Goal: Information Seeking & Learning: Learn about a topic

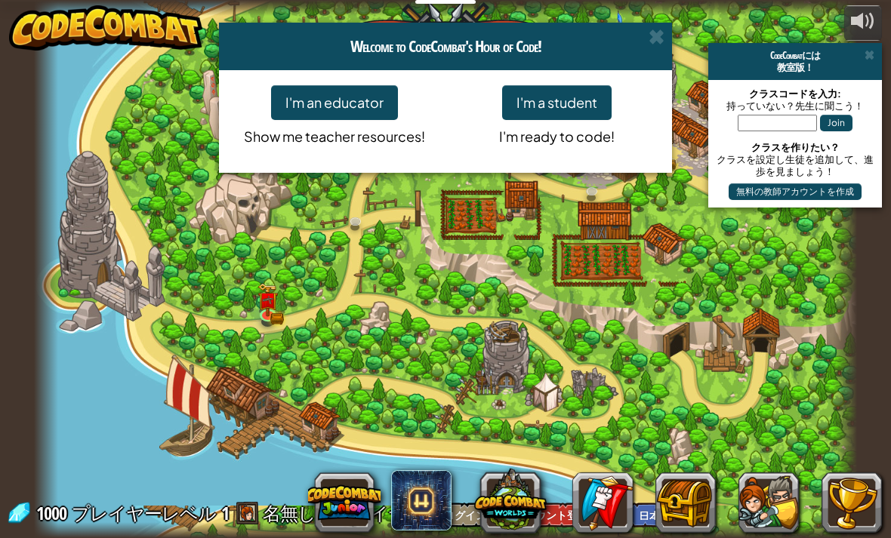
select select "ja"
click at [661, 32] on span at bounding box center [656, 37] width 16 height 16
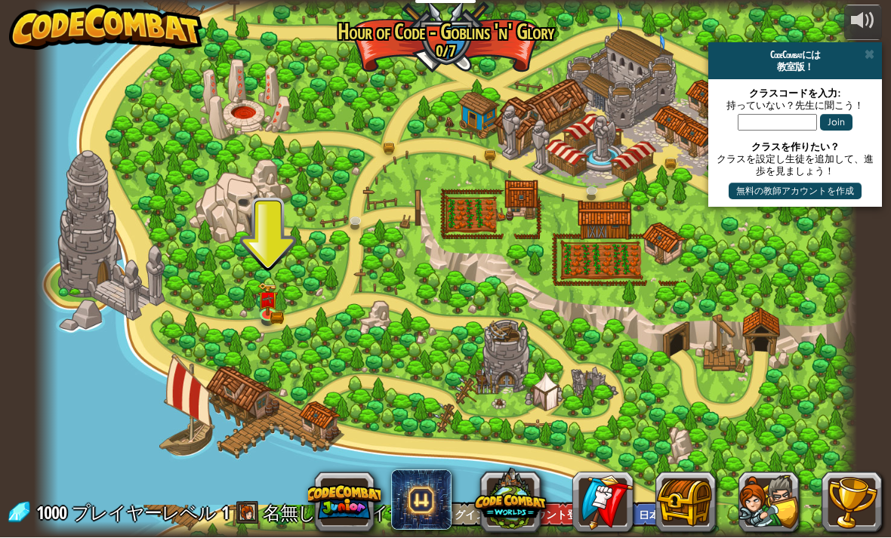
scroll to position [1, 0]
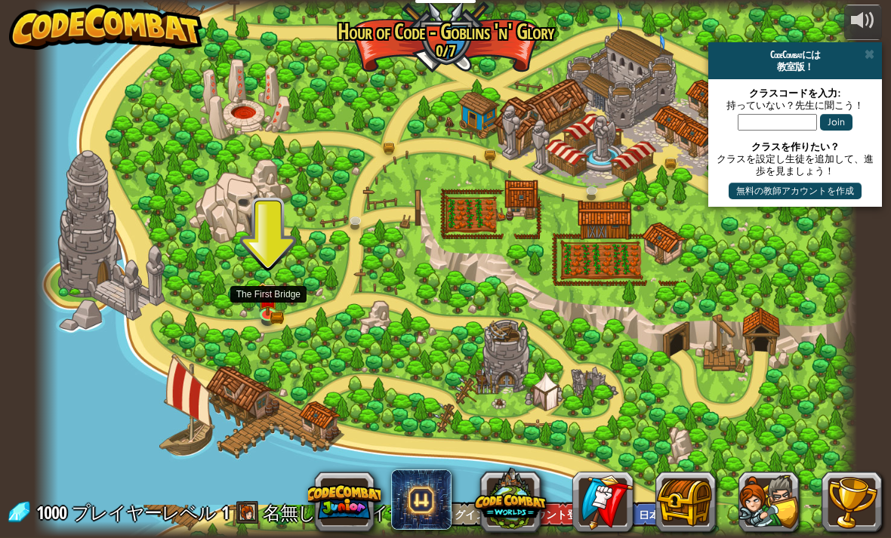
click at [277, 300] on img at bounding box center [268, 298] width 20 height 33
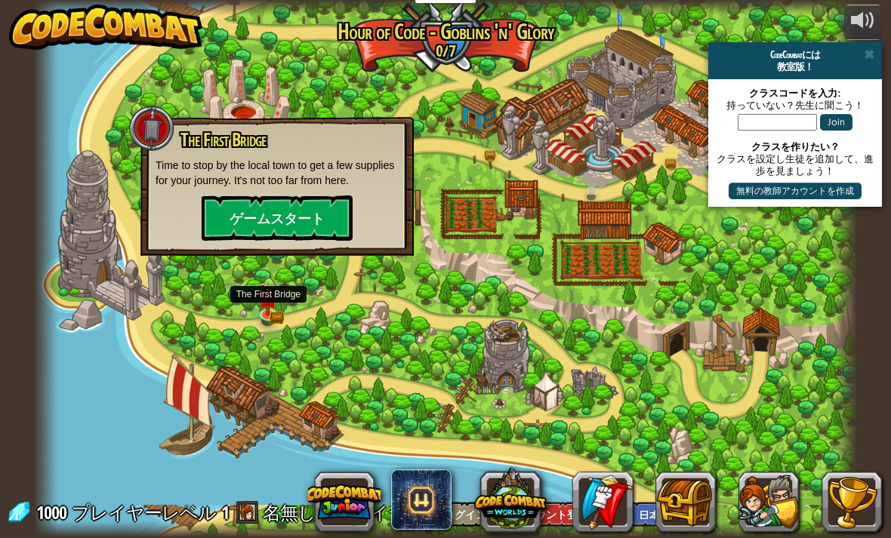
click at [325, 214] on button "ゲームスタート" at bounding box center [277, 217] width 151 height 45
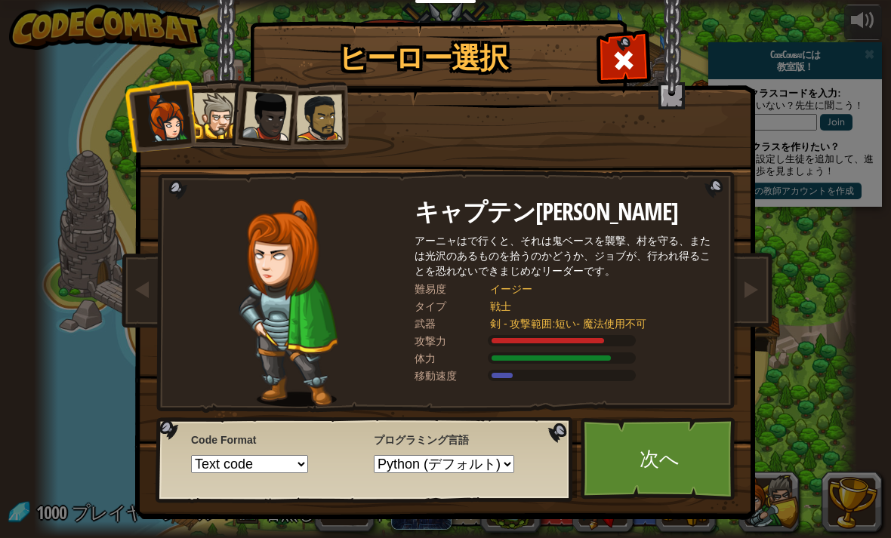
click at [651, 476] on link "次へ" at bounding box center [659, 458] width 158 height 83
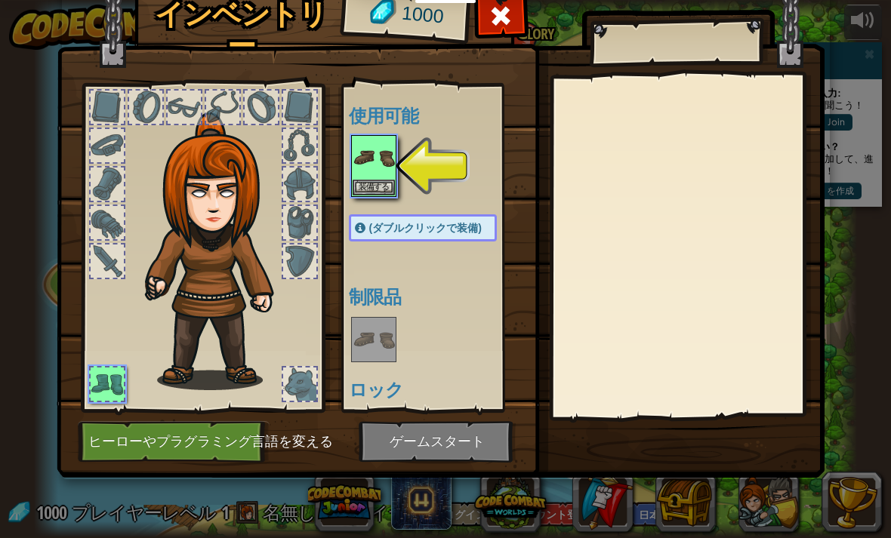
click at [358, 169] on img at bounding box center [373, 158] width 42 height 42
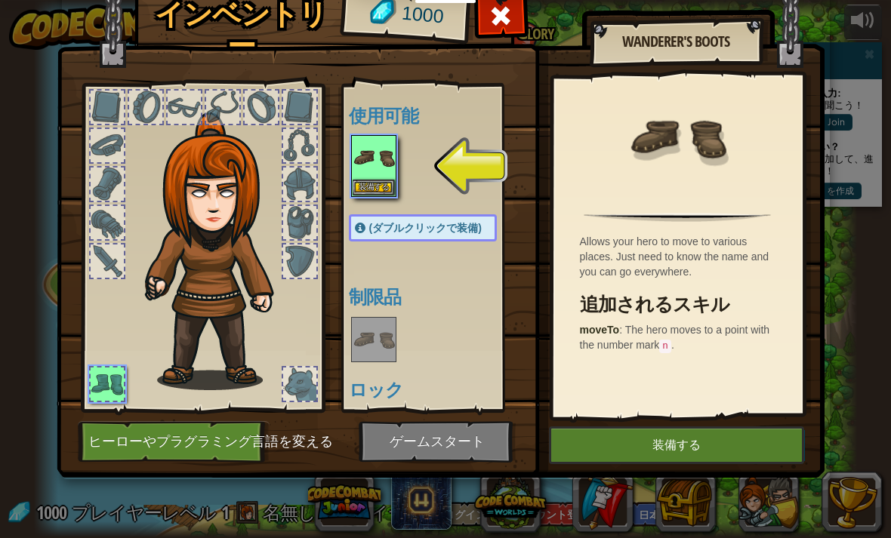
click at [673, 446] on button "装備する" at bounding box center [676, 445] width 255 height 38
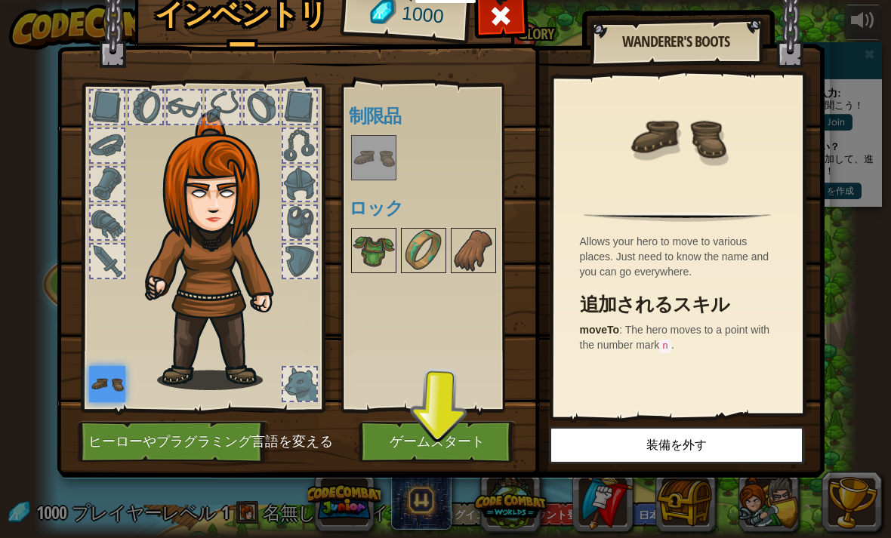
click at [464, 442] on button "ゲームスタート" at bounding box center [437, 442] width 158 height 42
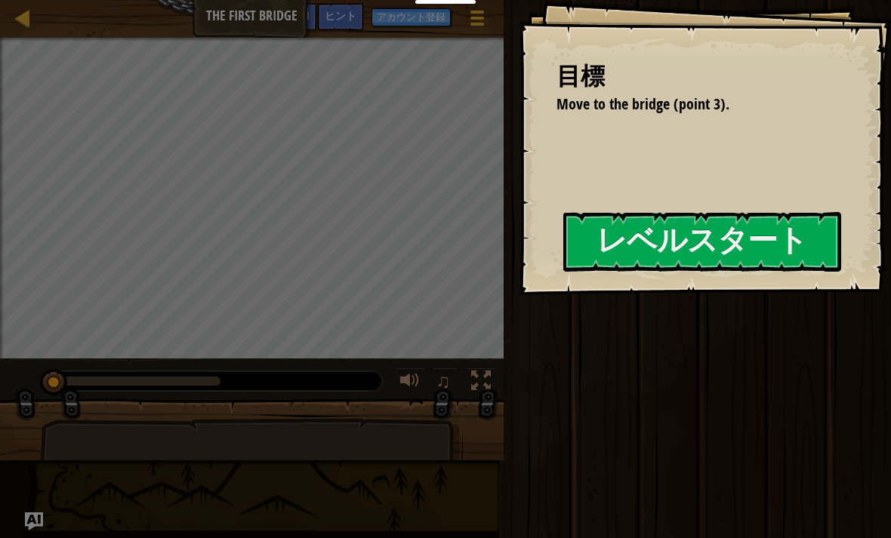
click at [718, 245] on button "レベルスタート" at bounding box center [702, 242] width 278 height 60
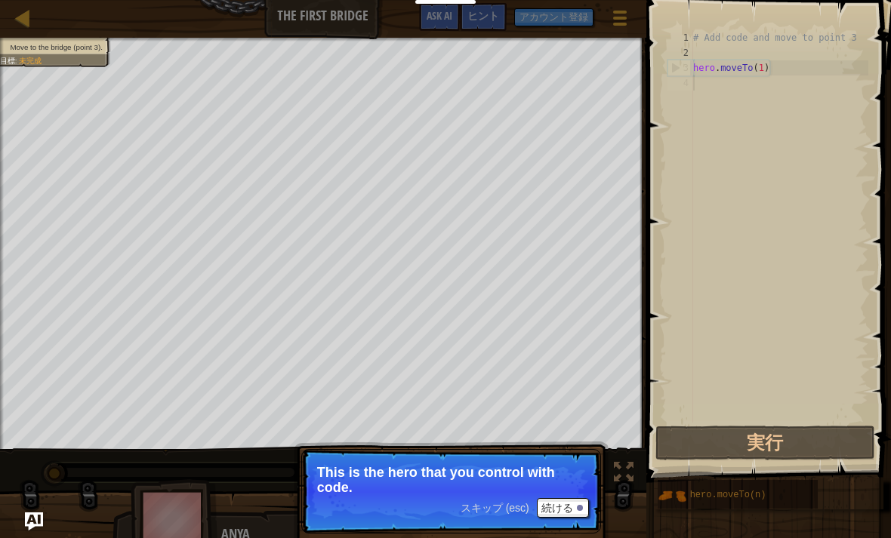
click at [567, 508] on button "続ける" at bounding box center [563, 508] width 52 height 20
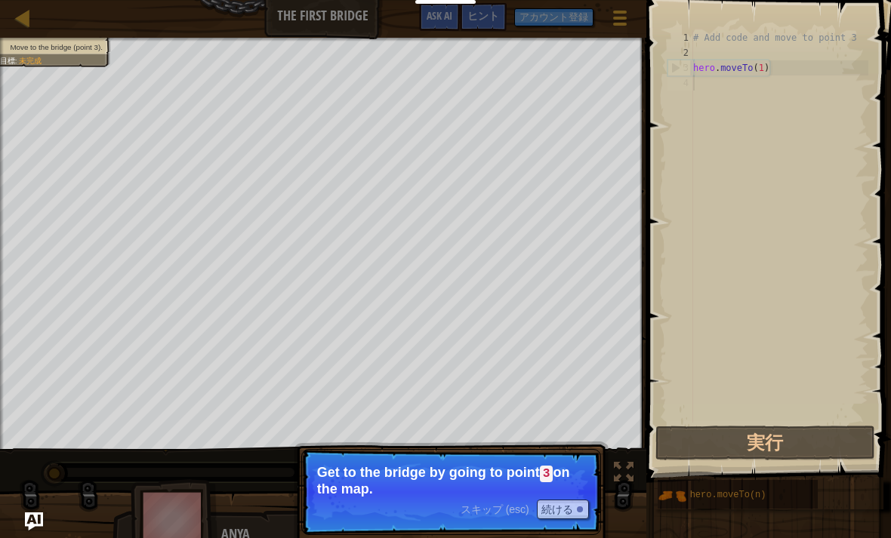
click at [559, 474] on p "Get to the bridge by going to point 3 on the map." at bounding box center [451, 481] width 268 height 32
click at [564, 517] on button "続ける" at bounding box center [563, 510] width 52 height 20
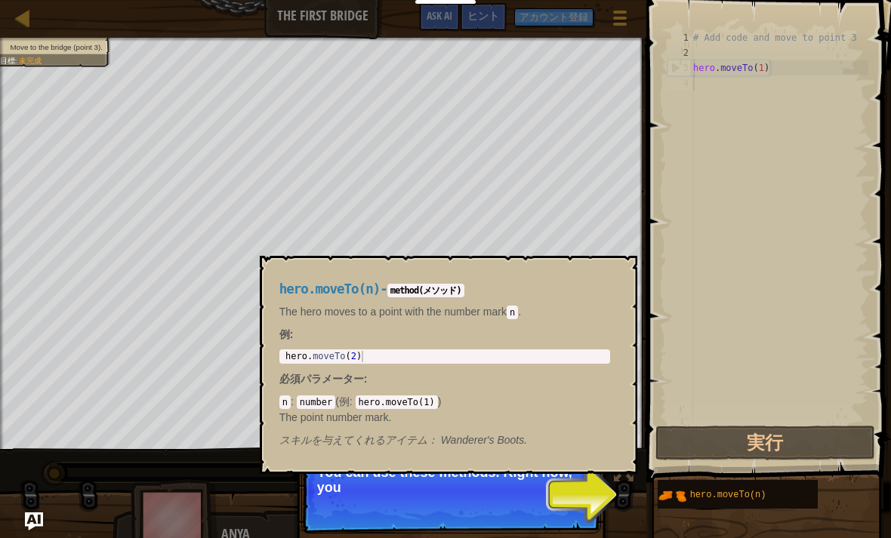
click at [731, 496] on span "hero.moveTo(n)" at bounding box center [728, 495] width 76 height 11
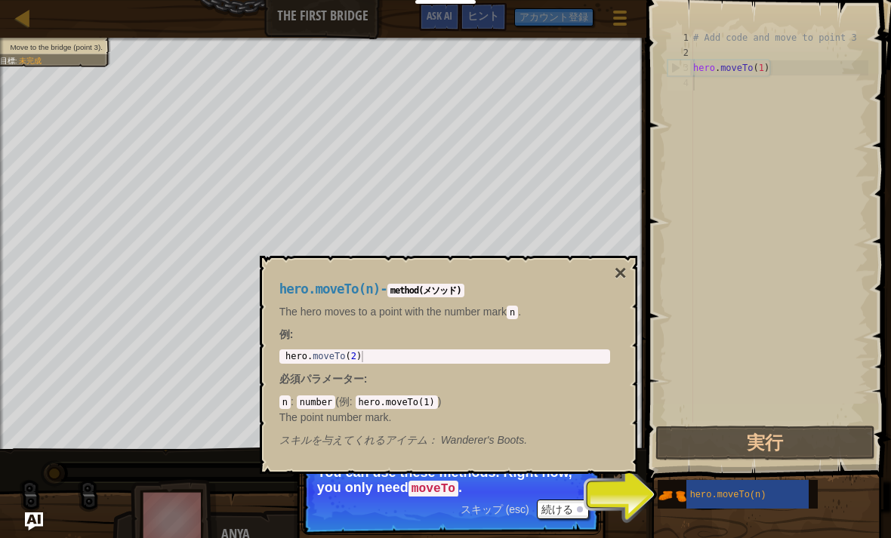
click at [509, 503] on span "スキップ (esc)" at bounding box center [494, 509] width 69 height 12
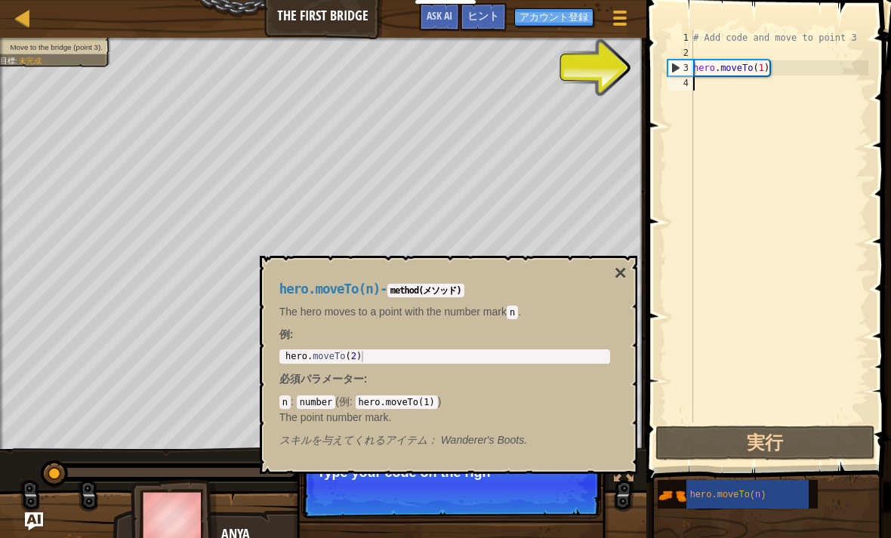
click at [622, 272] on button "×" at bounding box center [620, 273] width 12 height 21
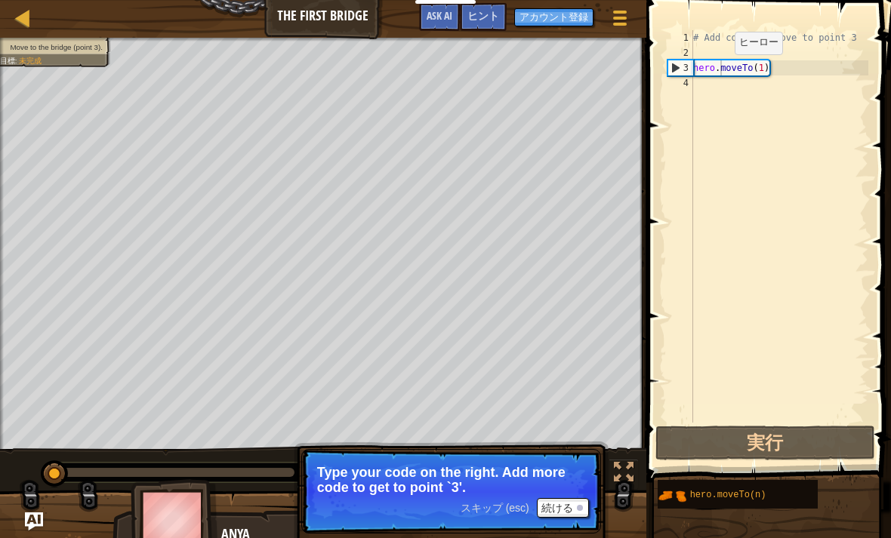
click at [789, 454] on button "実行" at bounding box center [765, 443] width 220 height 35
type textarea "hero.moveTo(1)"
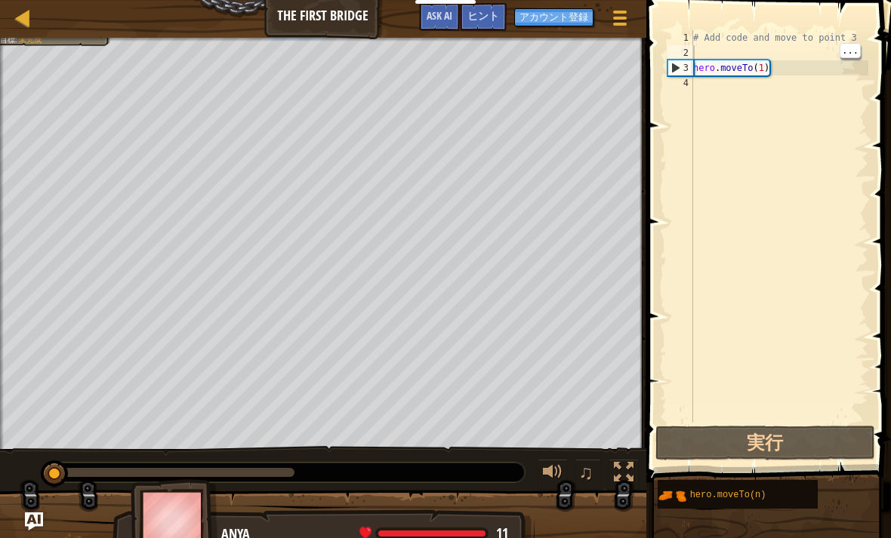
click at [746, 59] on div "# Add code and move to point 3 hero . moveTo ( 1 )" at bounding box center [779, 241] width 178 height 423
type textarea "hero.moveTo(1)"
click at [789, 445] on button "実行" at bounding box center [765, 443] width 220 height 35
click at [785, 454] on button "実行" at bounding box center [765, 443] width 220 height 35
click at [800, 451] on button "実行" at bounding box center [765, 443] width 220 height 35
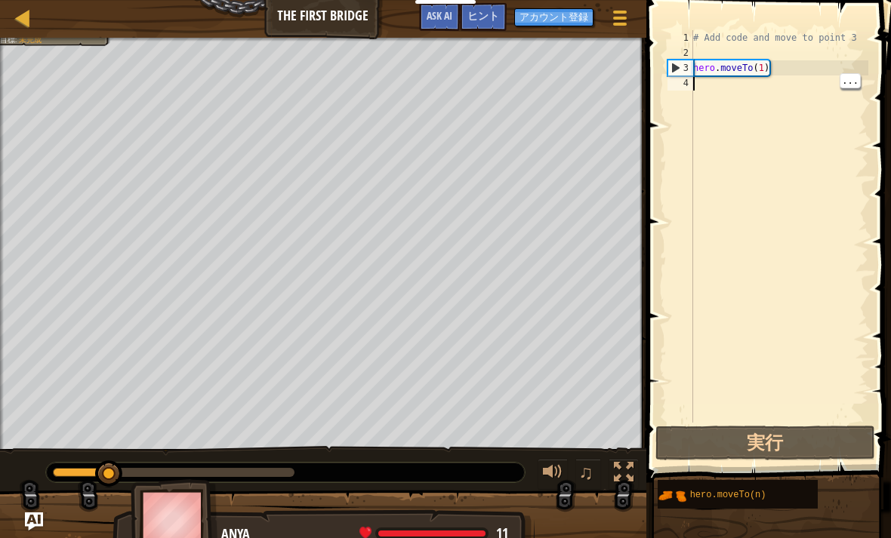
click at [800, 450] on button "実行" at bounding box center [765, 443] width 220 height 35
click at [796, 449] on button "実行" at bounding box center [765, 443] width 220 height 35
click at [799, 433] on button "実行" at bounding box center [765, 443] width 220 height 35
click at [626, 482] on div at bounding box center [624, 473] width 20 height 20
click at [633, 466] on button at bounding box center [623, 474] width 30 height 31
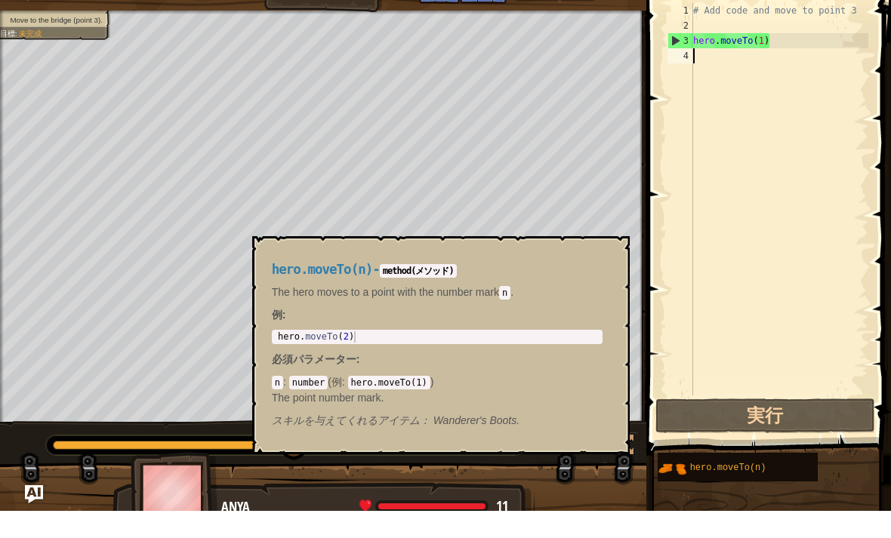
click at [715, 480] on div "hero.moveTo(n)" at bounding box center [747, 494] width 122 height 29
click at [422, 442] on span "スキルを与えてくれるアイテム：" at bounding box center [353, 448] width 162 height 12
click at [409, 403] on code "hero.moveTo(1)" at bounding box center [389, 410] width 82 height 14
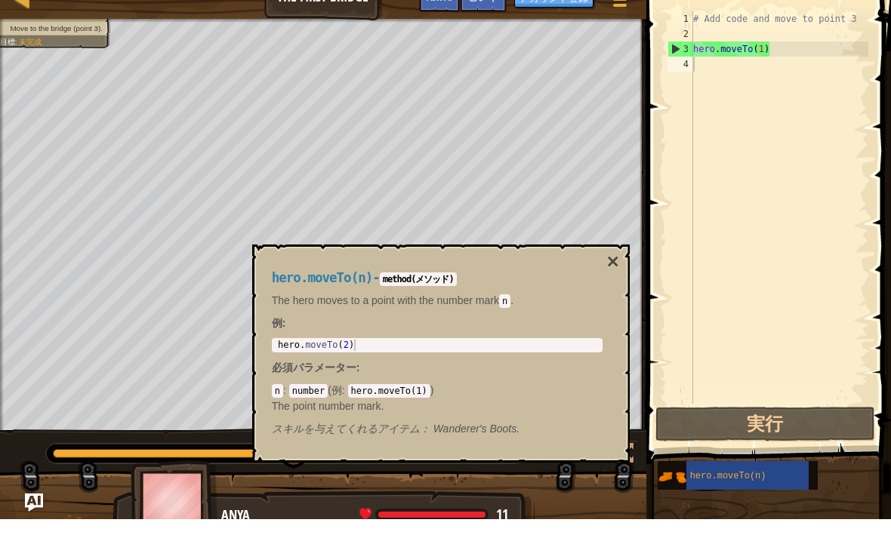
click at [617, 270] on button "×" at bounding box center [612, 280] width 12 height 21
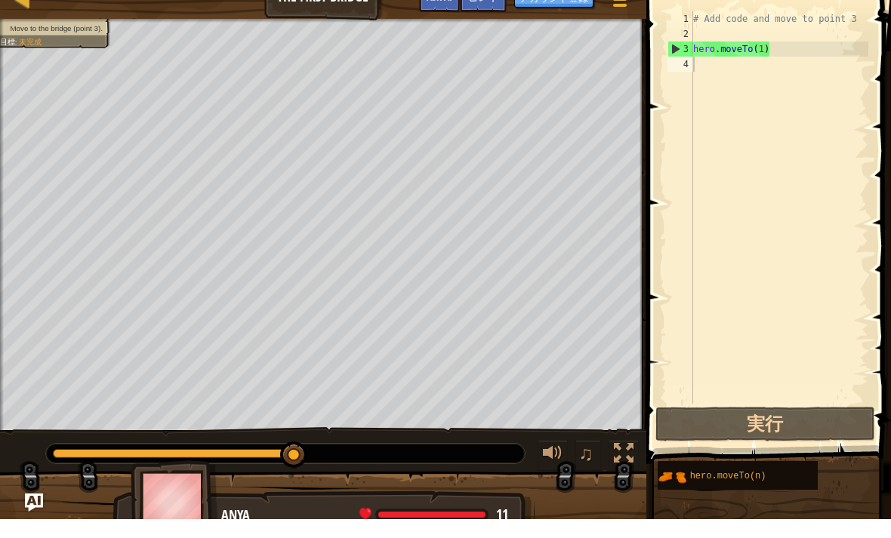
click at [370, 527] on span at bounding box center [365, 533] width 12 height 12
select select "ja"
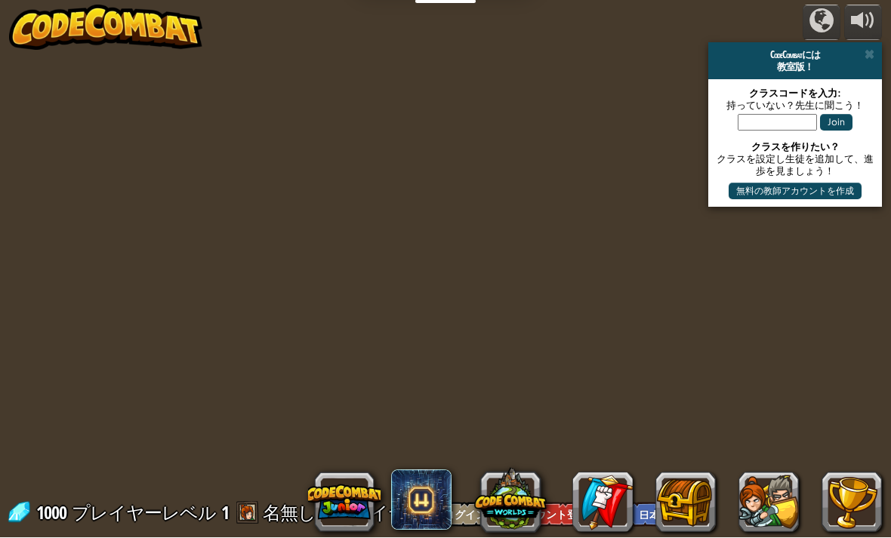
select select "ja"
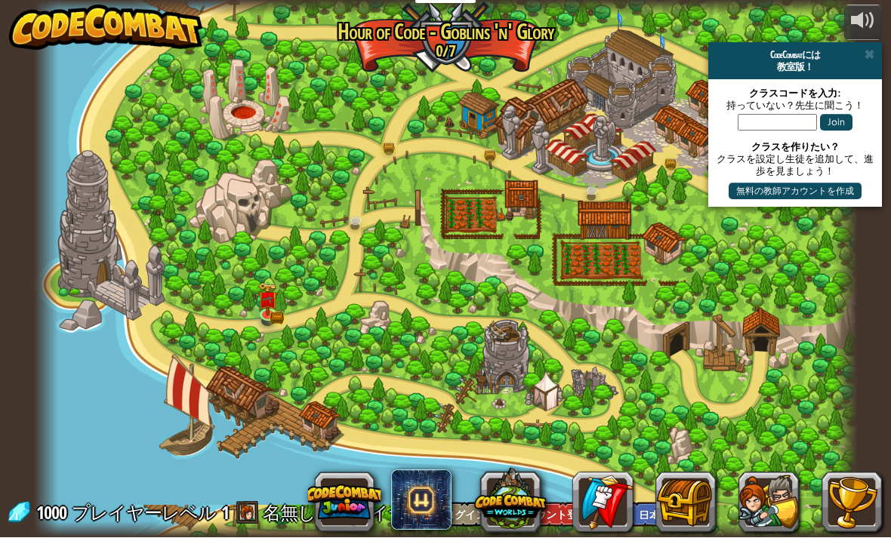
scroll to position [1, 0]
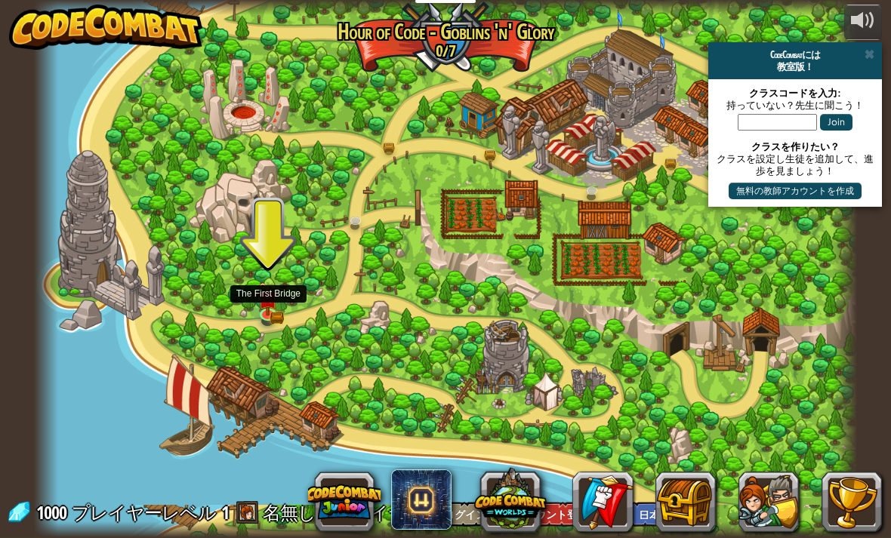
click at [266, 302] on img at bounding box center [268, 298] width 20 height 33
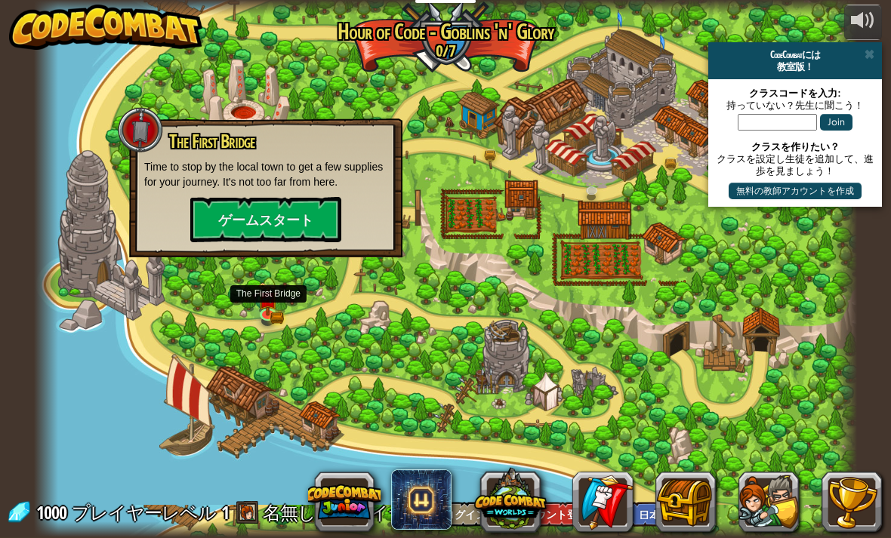
click at [209, 219] on button "ゲームスタート" at bounding box center [265, 219] width 151 height 45
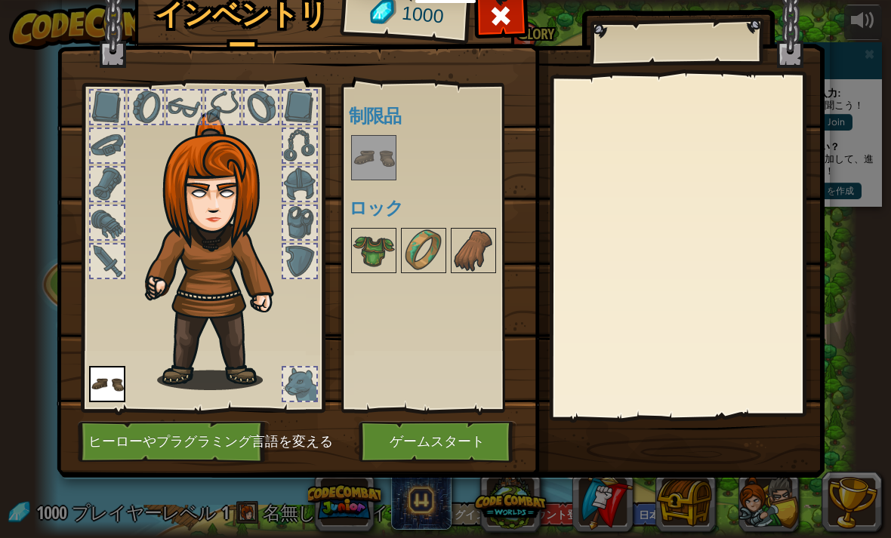
click at [466, 265] on img at bounding box center [473, 250] width 42 height 42
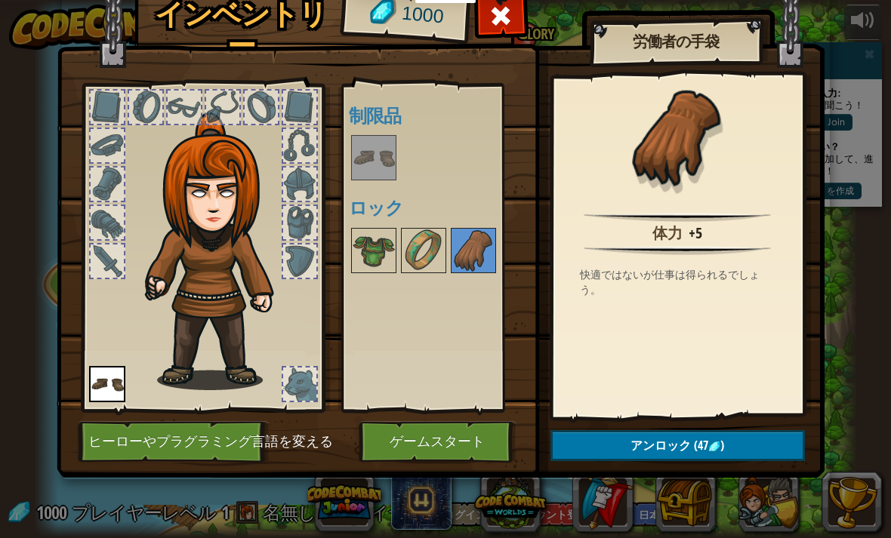
click at [432, 249] on img at bounding box center [423, 250] width 42 height 42
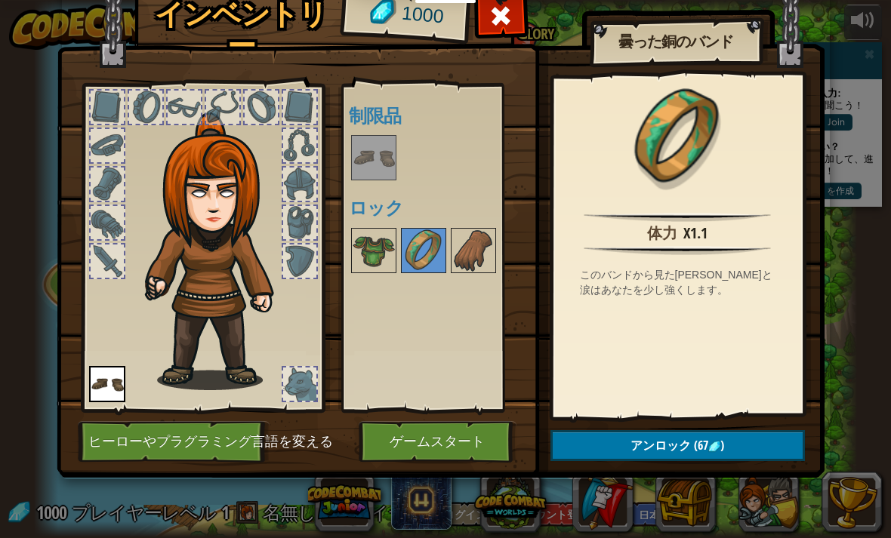
click at [685, 452] on span "アンロック" at bounding box center [660, 445] width 60 height 17
click at [669, 450] on button "ロックを解除？" at bounding box center [677, 445] width 254 height 31
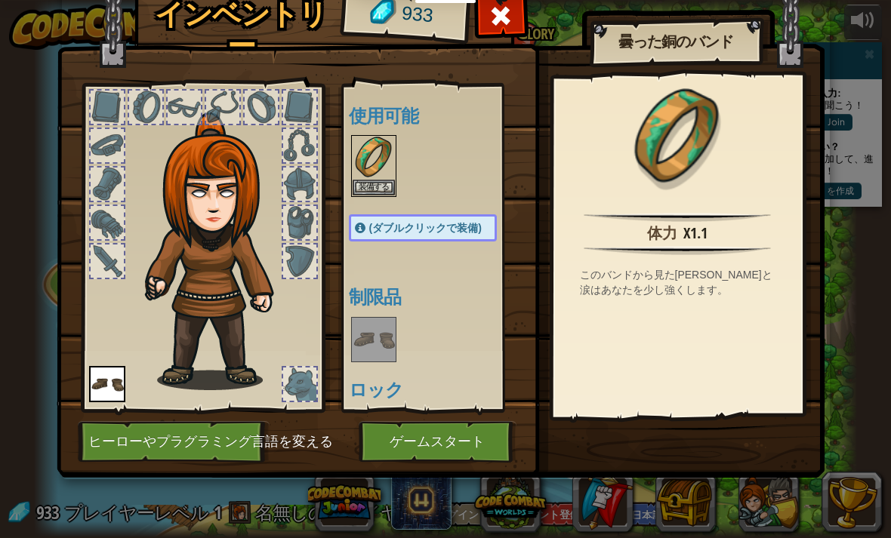
click at [372, 194] on button "装備する" at bounding box center [373, 188] width 42 height 16
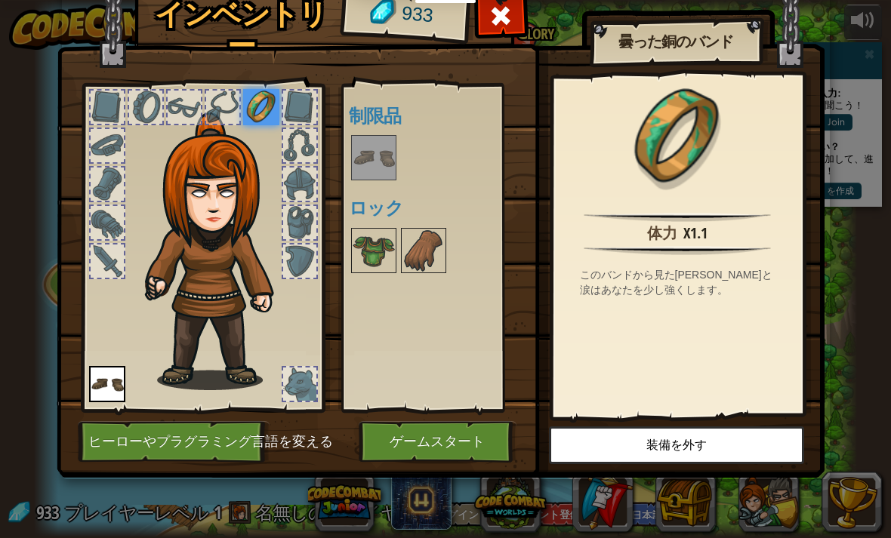
click at [371, 267] on img at bounding box center [373, 250] width 42 height 42
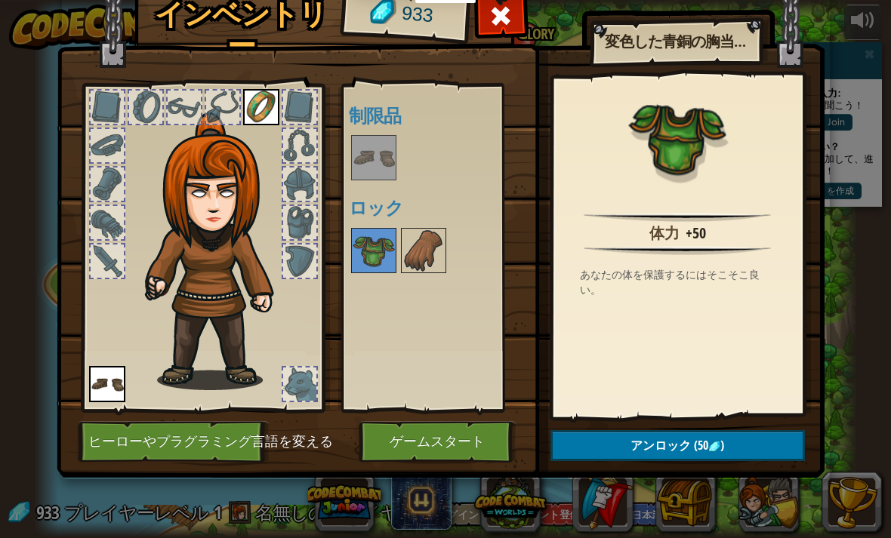
click at [388, 254] on img at bounding box center [373, 250] width 42 height 42
click at [380, 246] on img at bounding box center [373, 250] width 42 height 42
click at [677, 452] on span "アンロック" at bounding box center [660, 445] width 60 height 17
click at [682, 447] on button "ロックを解除？" at bounding box center [677, 445] width 254 height 31
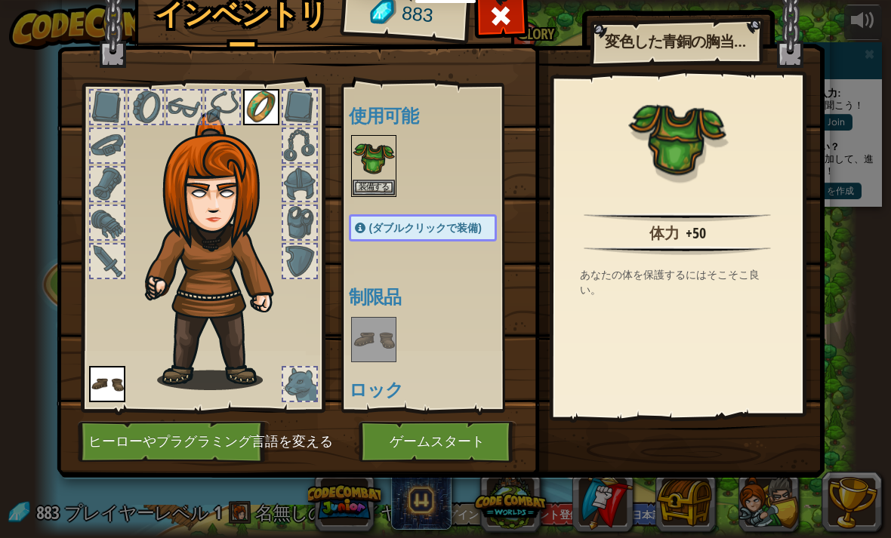
click at [379, 180] on button "装備する" at bounding box center [373, 188] width 42 height 16
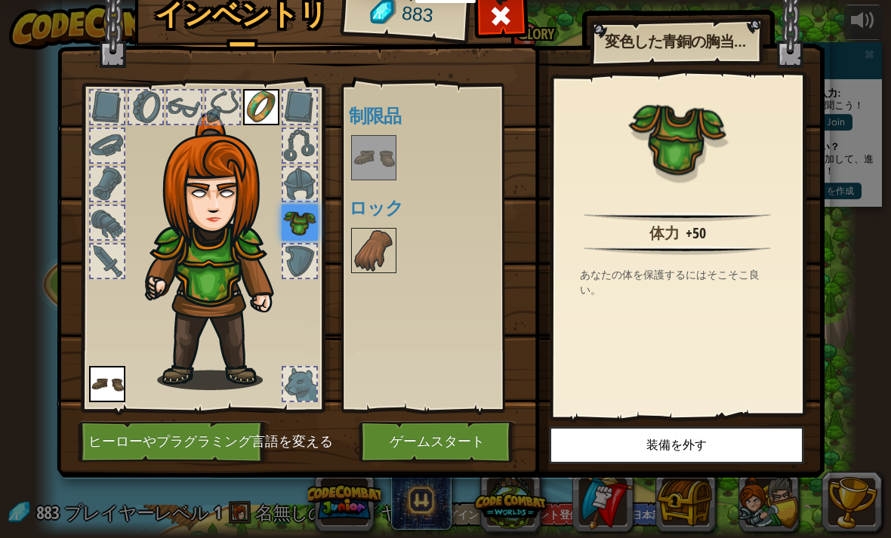
click at [383, 254] on img at bounding box center [373, 250] width 42 height 42
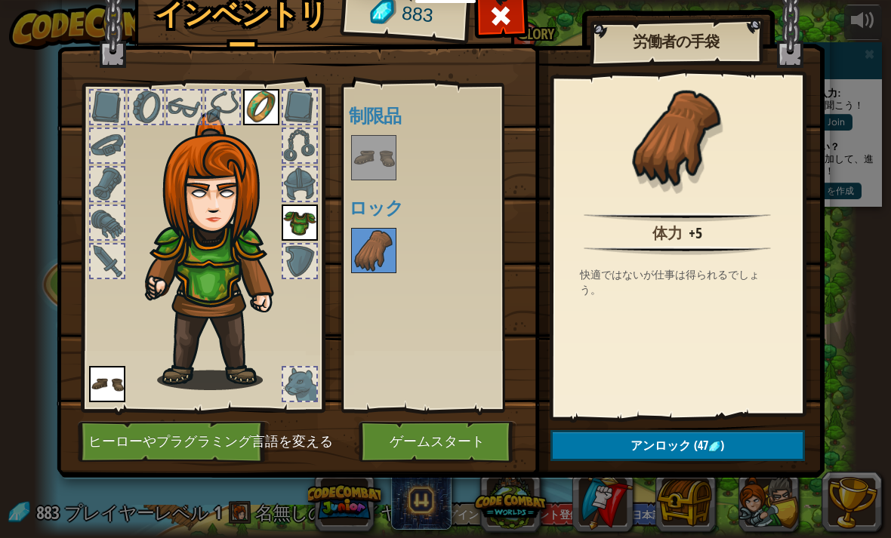
click at [656, 451] on span "アンロック" at bounding box center [660, 445] width 60 height 17
click at [665, 451] on button "ロックを解除？" at bounding box center [677, 445] width 254 height 31
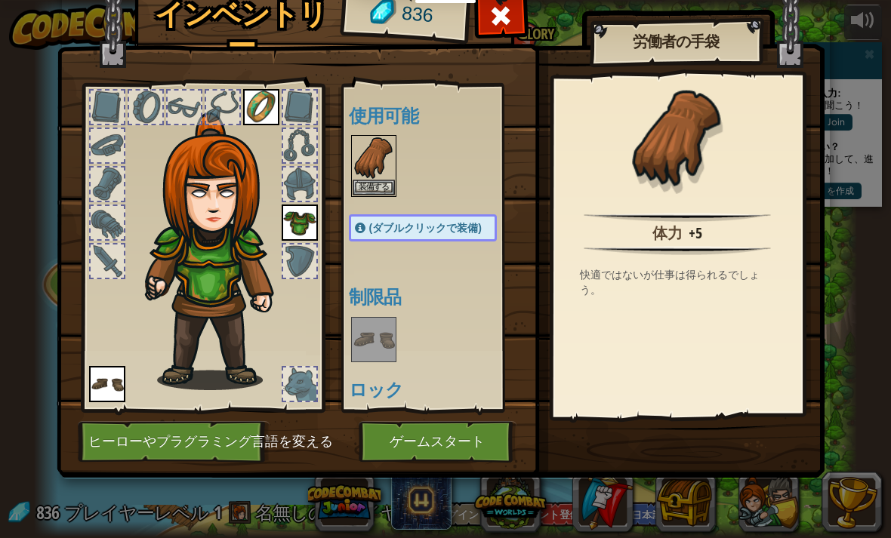
click at [385, 187] on button "装備する" at bounding box center [373, 188] width 42 height 16
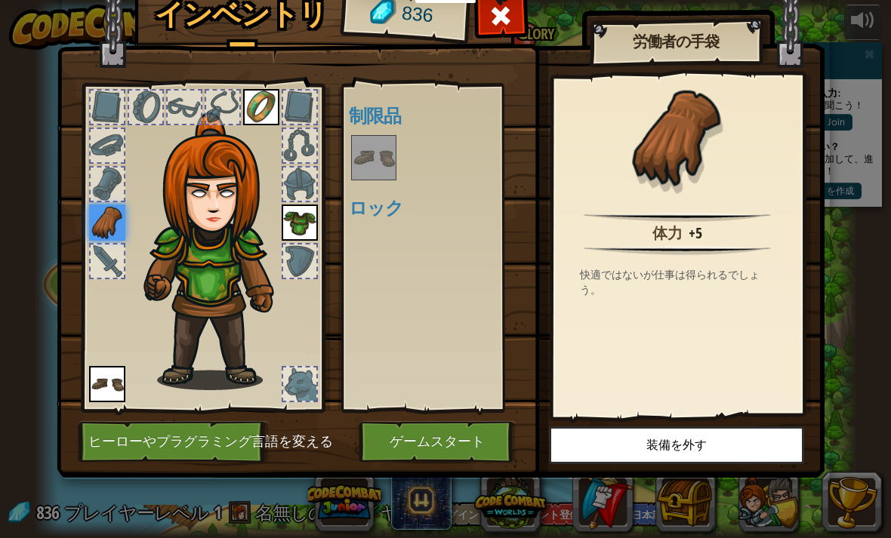
click at [291, 384] on div at bounding box center [299, 384] width 33 height 33
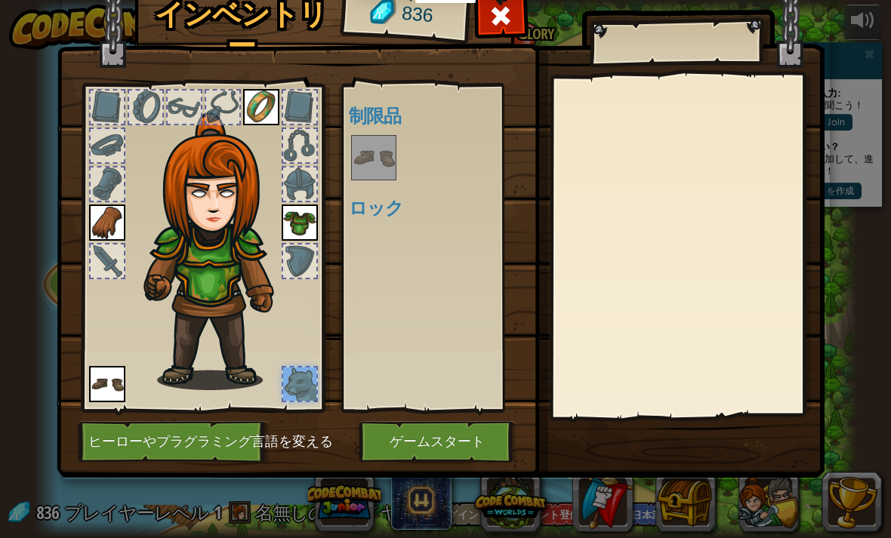
click at [296, 255] on div at bounding box center [299, 261] width 33 height 33
click at [92, 390] on img at bounding box center [107, 384] width 36 height 36
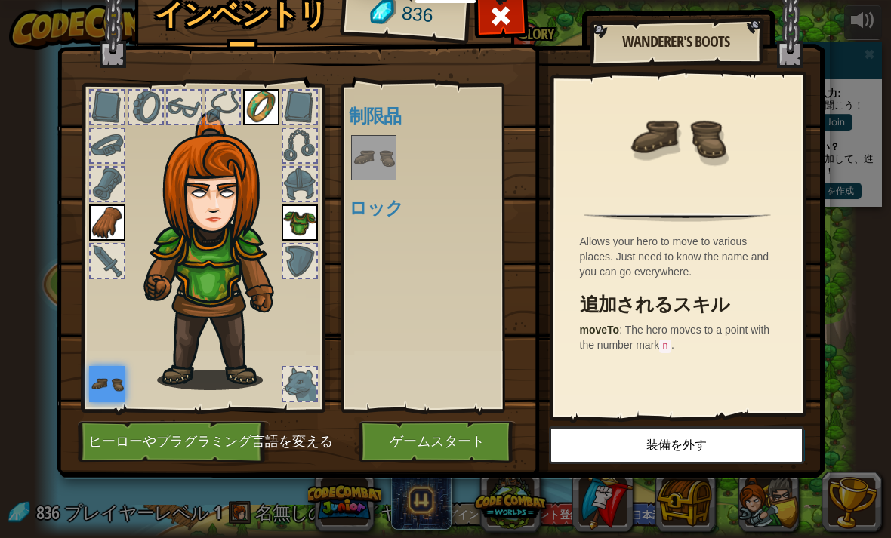
click at [472, 448] on button "ゲームスタート" at bounding box center [437, 442] width 158 height 42
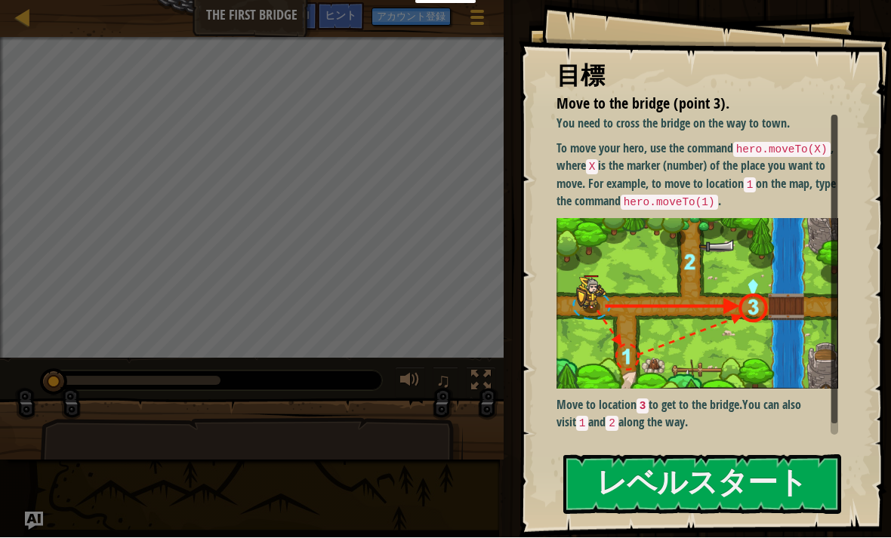
click at [656, 486] on button "レベルスタート" at bounding box center [702, 485] width 278 height 60
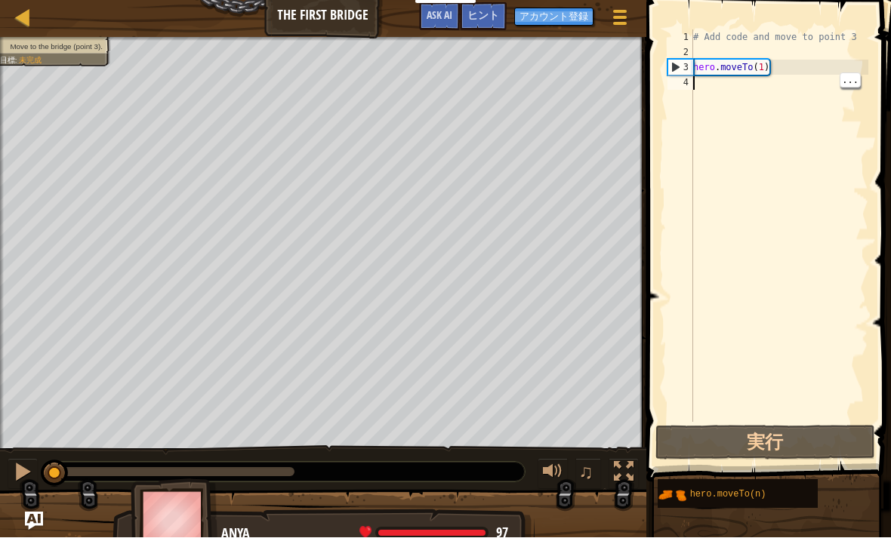
click at [692, 83] on div "4" at bounding box center [680, 82] width 26 height 15
click at [686, 88] on div "4" at bounding box center [680, 82] width 26 height 15
click at [694, 81] on div "# Add code and move to point 3 hero . moveTo ( 1 )" at bounding box center [779, 241] width 178 height 423
click at [685, 60] on div "3" at bounding box center [680, 67] width 25 height 15
type textarea "hero.moveTo(1)"
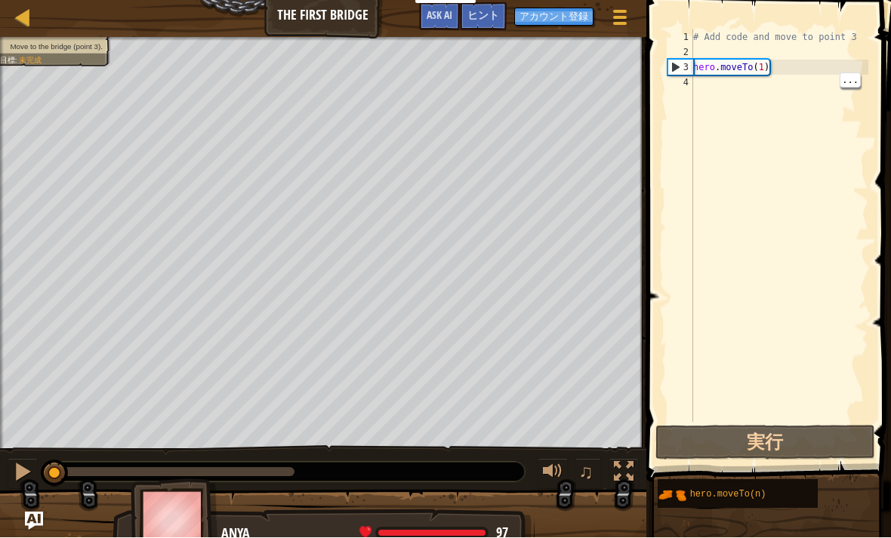
click at [685, 60] on div "3" at bounding box center [680, 67] width 25 height 15
click at [786, 442] on button "実行" at bounding box center [765, 443] width 220 height 35
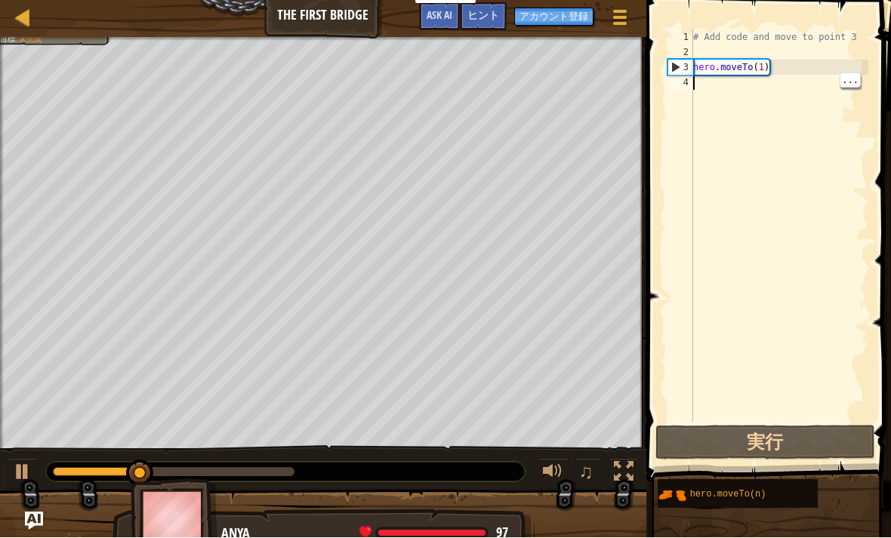
click at [23, 502] on div at bounding box center [323, 527] width 646 height 75
click at [30, 525] on img "Ask AI" at bounding box center [34, 521] width 18 height 18
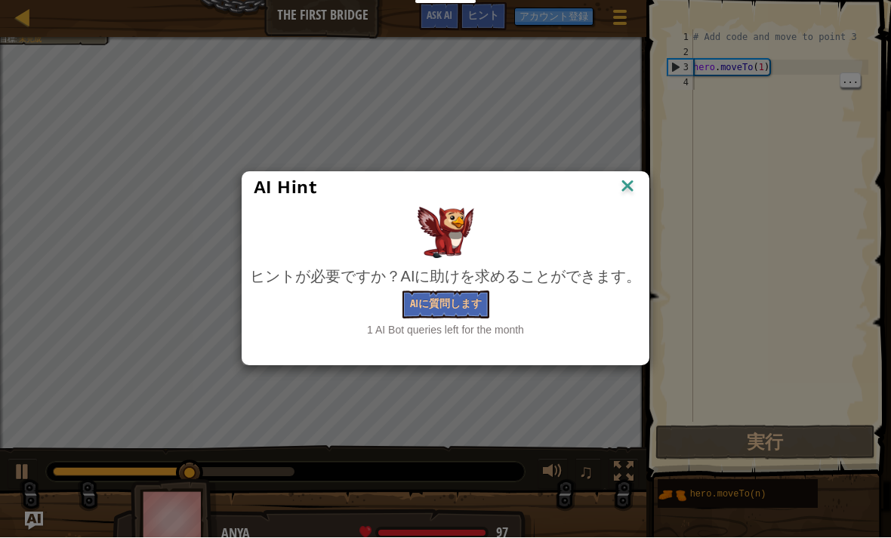
click at [467, 304] on button "AIに質問します" at bounding box center [445, 305] width 87 height 28
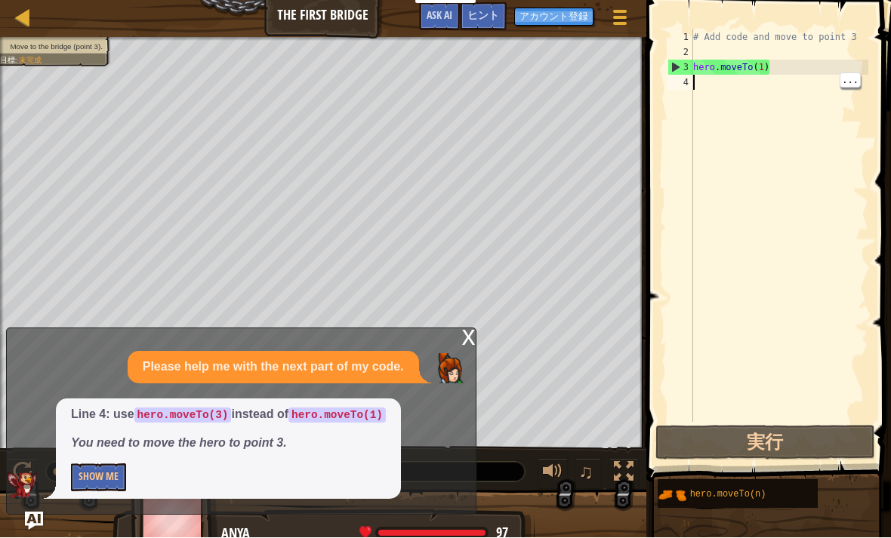
click at [466, 338] on div "x" at bounding box center [469, 336] width 14 height 15
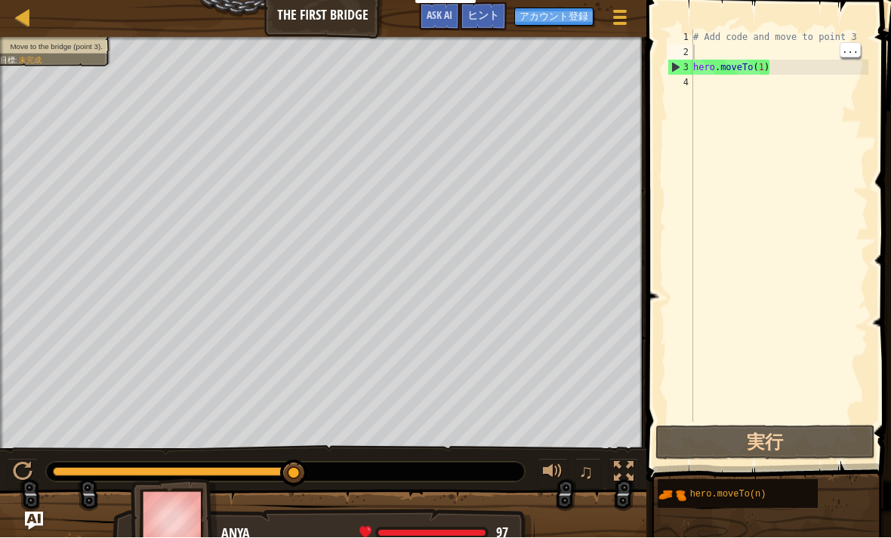
click at [761, 53] on div "# Add code and move to point 3 hero . moveTo ( 1 )" at bounding box center [779, 241] width 178 height 423
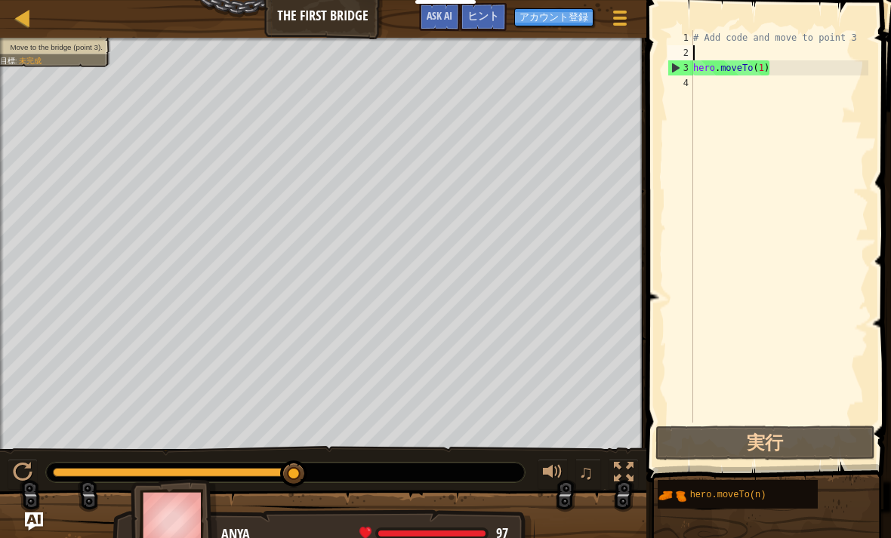
click at [854, 31] on div "# Add code and move to point 3 hero . moveTo ( 1 )" at bounding box center [779, 241] width 178 height 423
type textarea "# Add code and move to point 3"
click at [733, 48] on div "# Add code and move to point 3 hero . moveTo ( 1 )" at bounding box center [779, 241] width 178 height 423
click at [752, 46] on div "# Add code and move to point 3 hero . moveTo ( 1 )" at bounding box center [779, 241] width 178 height 423
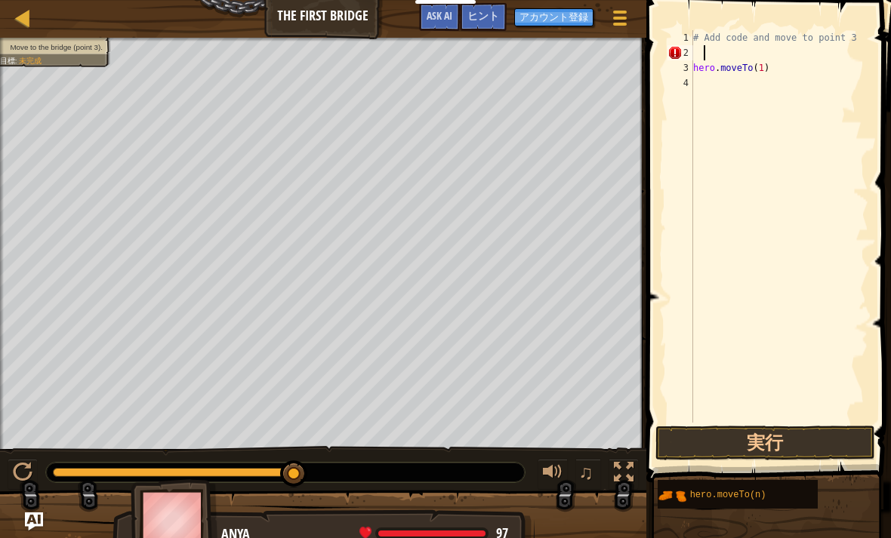
scroll to position [8, 0]
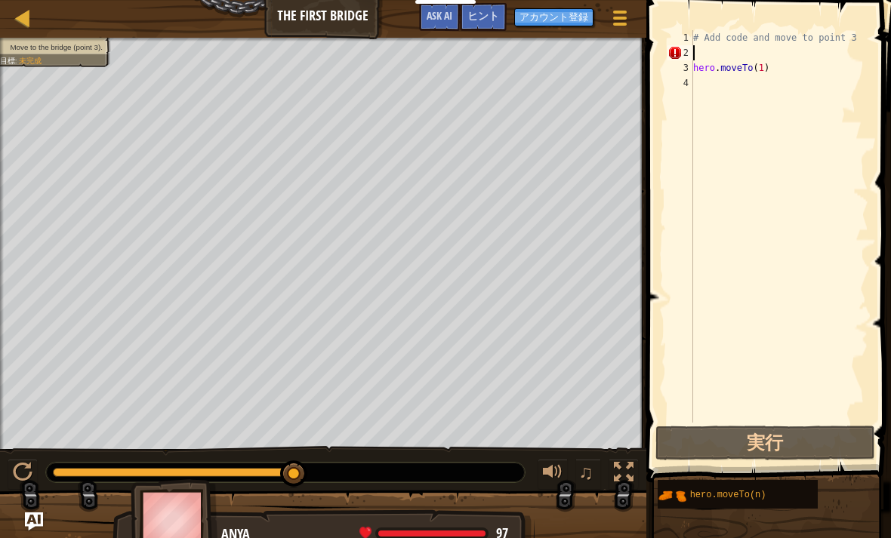
type textarea "hero.moveTo(1)"
click at [705, 47] on div "# Add code and move to point 3 hero . moveTo ( 1 )" at bounding box center [779, 241] width 178 height 423
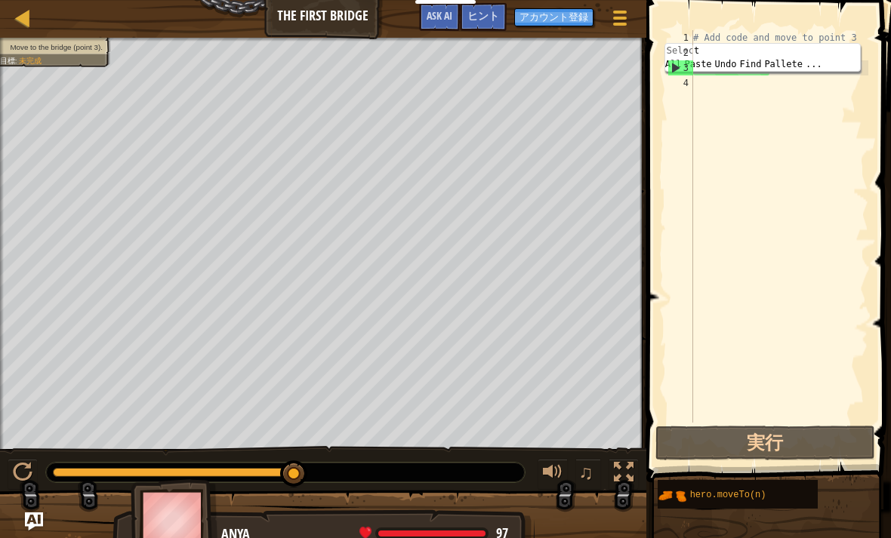
click at [795, 111] on div "# Add code and move to point 3 hero . moveTo ( 1 )" at bounding box center [779, 241] width 178 height 423
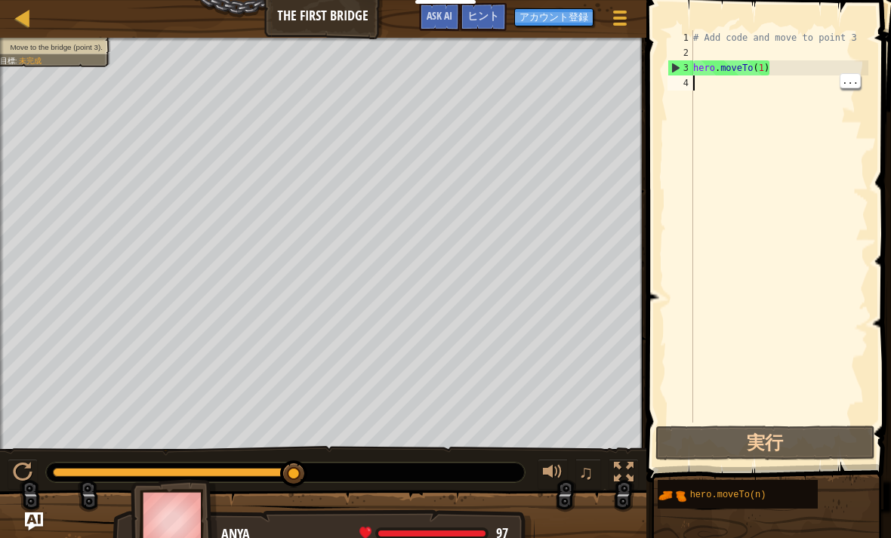
click at [20, 14] on div at bounding box center [23, 17] width 19 height 19
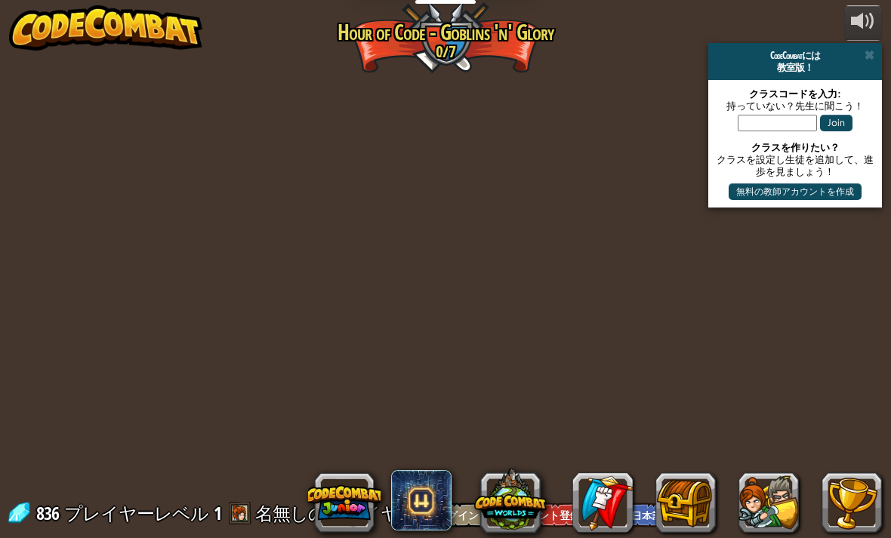
select select "ja"
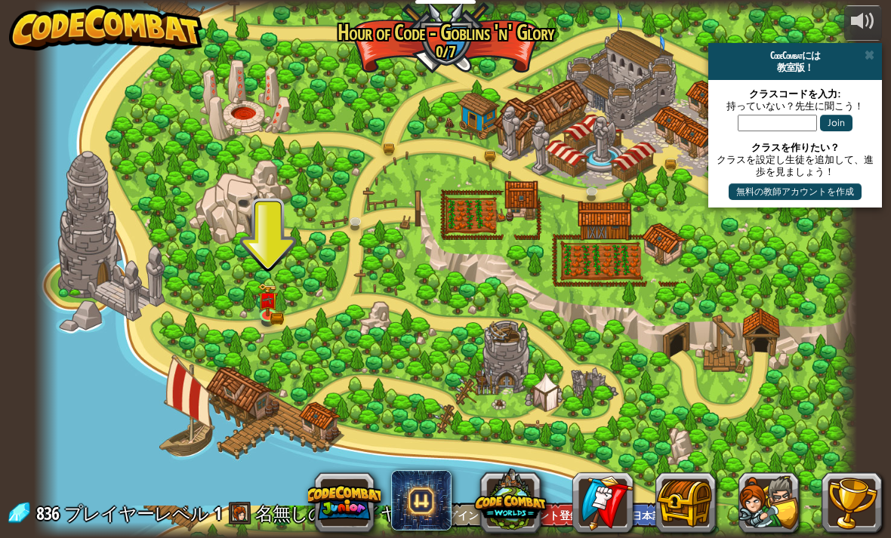
click at [251, 303] on div at bounding box center [445, 269] width 823 height 538
click at [267, 309] on img at bounding box center [268, 299] width 20 height 33
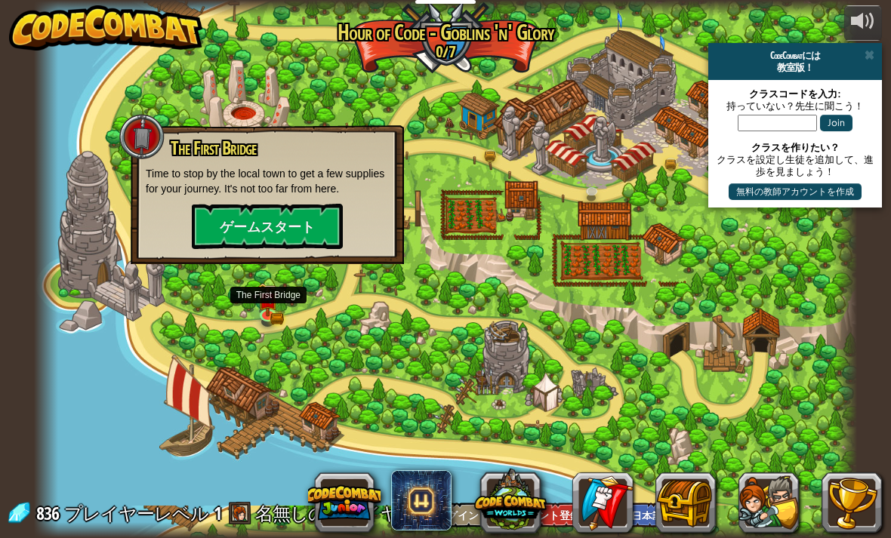
click at [238, 214] on button "ゲームスタート" at bounding box center [267, 226] width 151 height 45
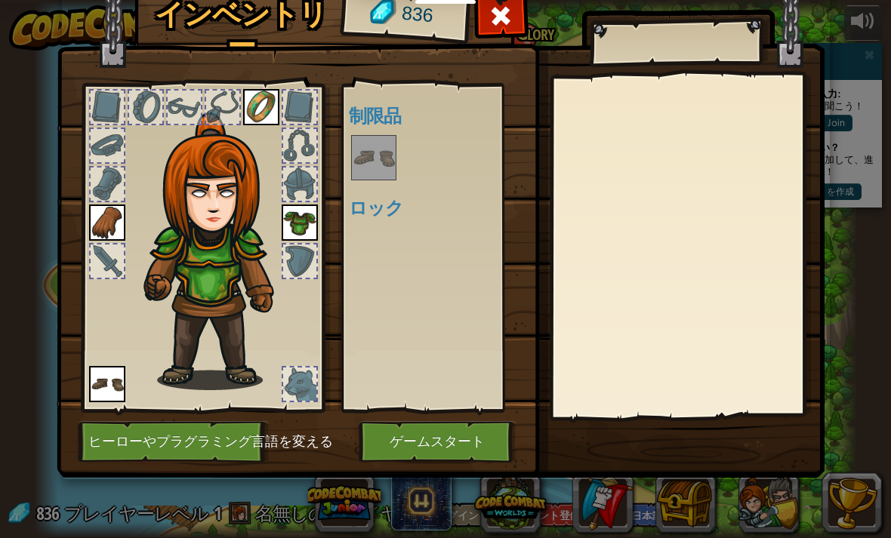
click at [506, 27] on span at bounding box center [500, 16] width 24 height 24
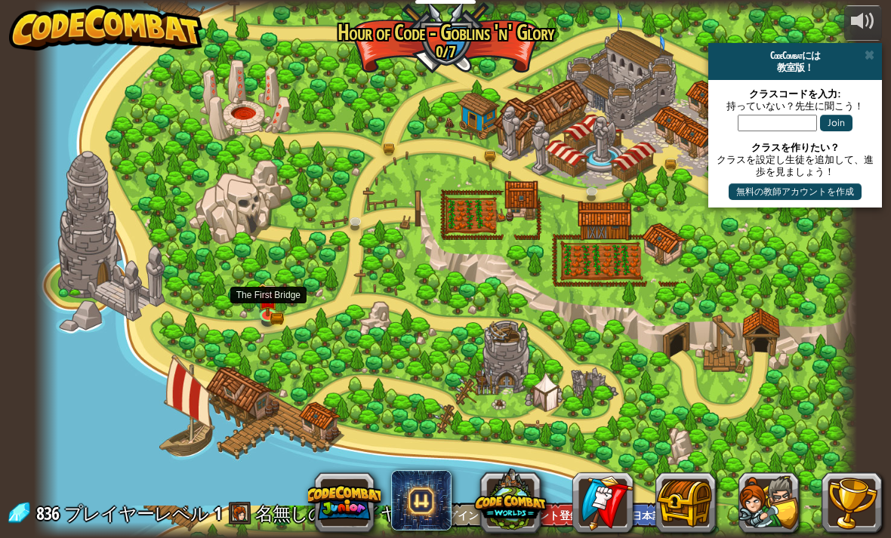
click at [269, 291] on img at bounding box center [268, 299] width 20 height 33
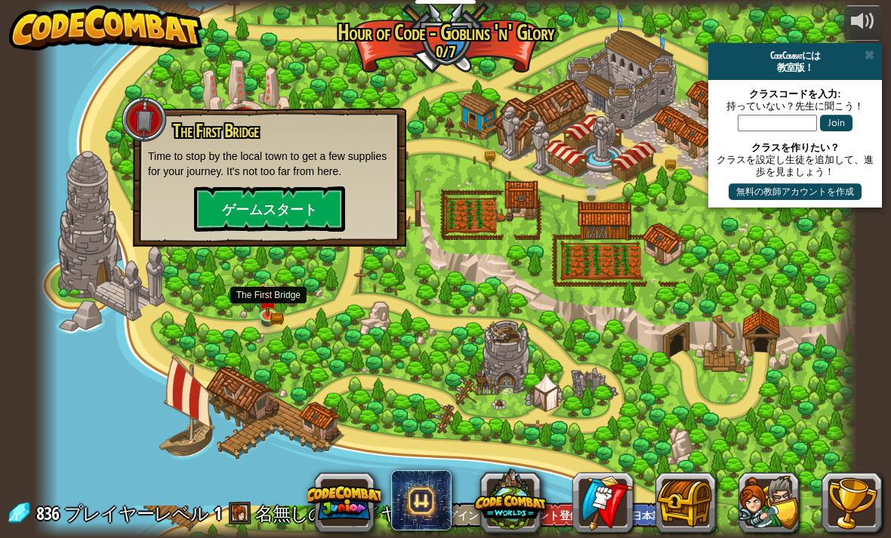
click at [248, 212] on button "ゲームスタート" at bounding box center [269, 208] width 151 height 45
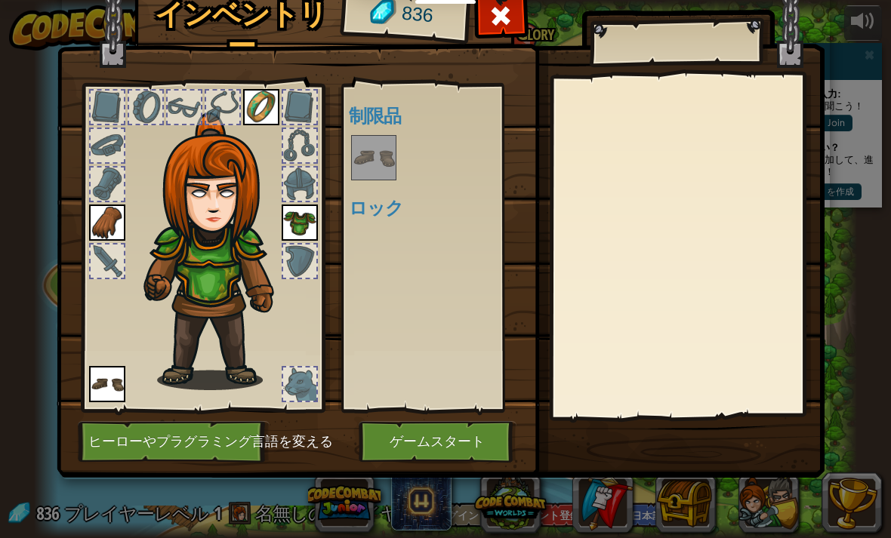
click at [398, 457] on button "ゲームスタート" at bounding box center [437, 442] width 158 height 42
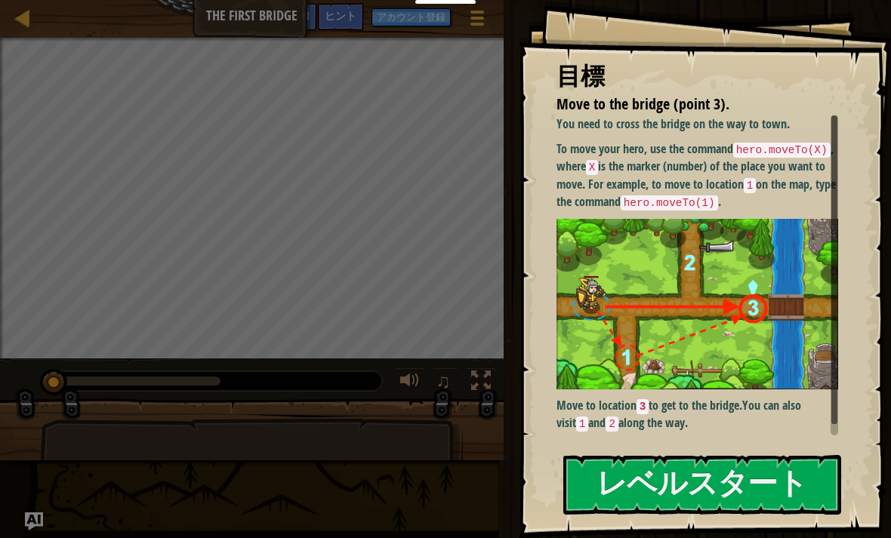
click at [774, 478] on button "レベルスタート" at bounding box center [702, 485] width 278 height 60
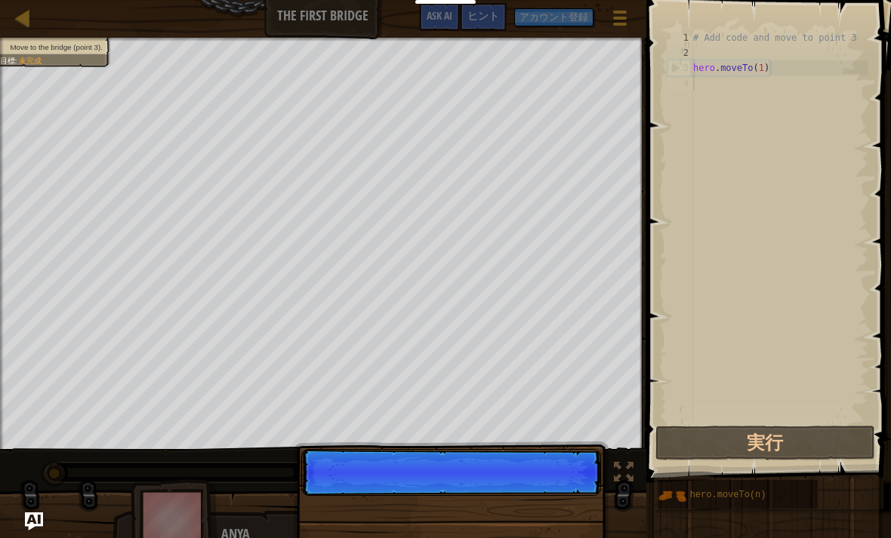
click at [492, 25] on div "ヒント" at bounding box center [483, 17] width 47 height 28
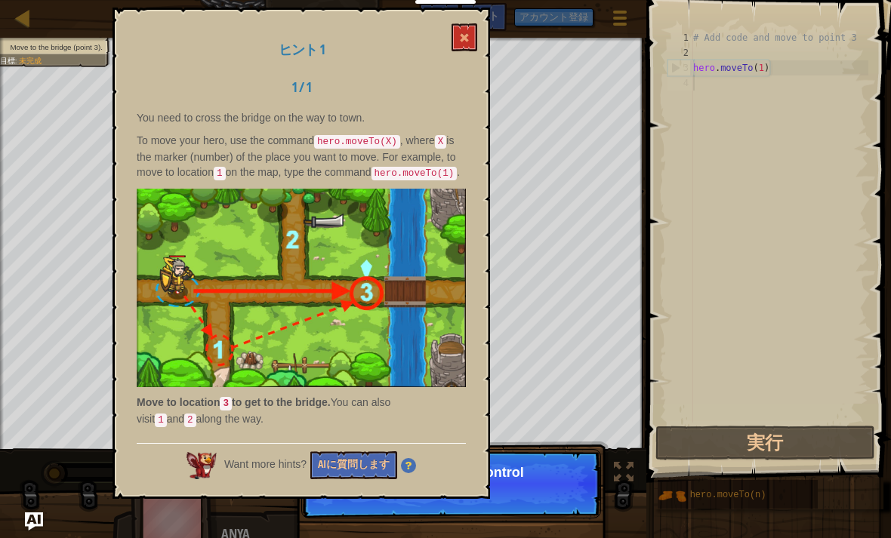
click at [470, 12] on div "ヒント 1 1 / 1 You need to cross the bridge on the way to town. To move your hero,…" at bounding box center [300, 253] width 377 height 491
click at [454, 29] on button at bounding box center [464, 37] width 26 height 28
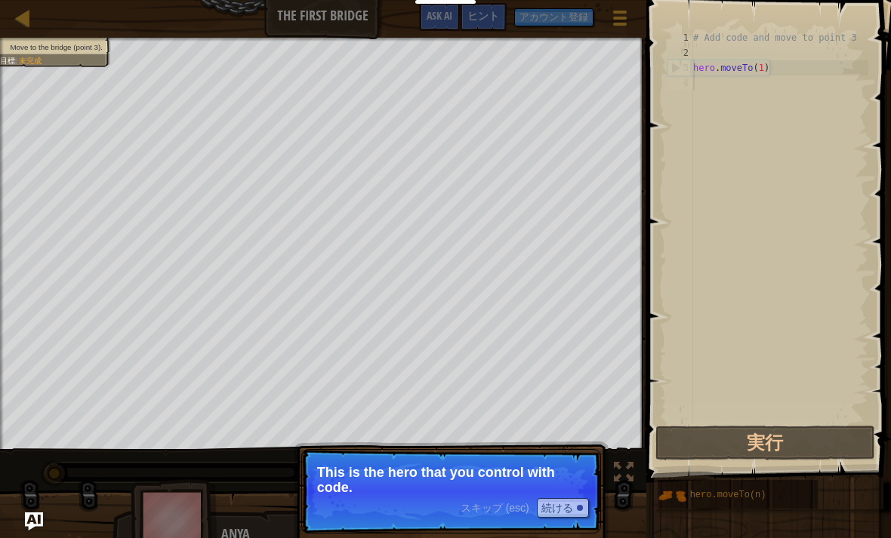
click at [469, 12] on span "ヒント" at bounding box center [483, 15] width 32 height 14
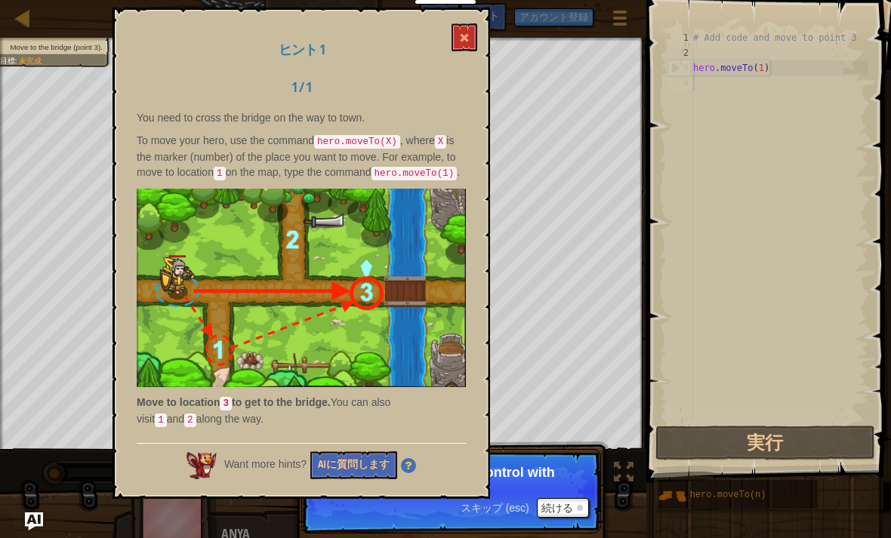
click at [452, 36] on button at bounding box center [464, 37] width 26 height 28
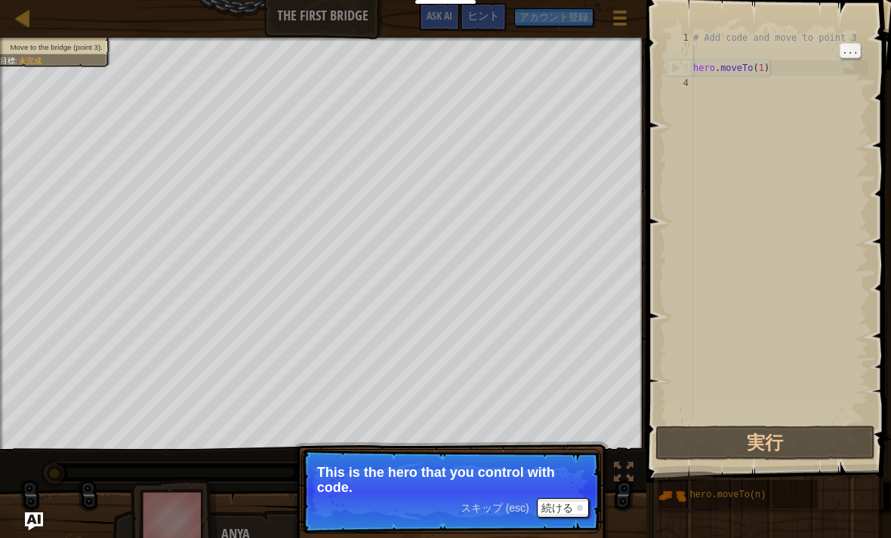
click at [756, 48] on div "# Add code and move to point 3 hero . moveTo ( 1 )" at bounding box center [779, 241] width 178 height 423
type textarea "# Add code and move to point 3"
click at [760, 45] on div "# Add code and move to point 3 hero . moveTo ( 1 )" at bounding box center [779, 241] width 178 height 423
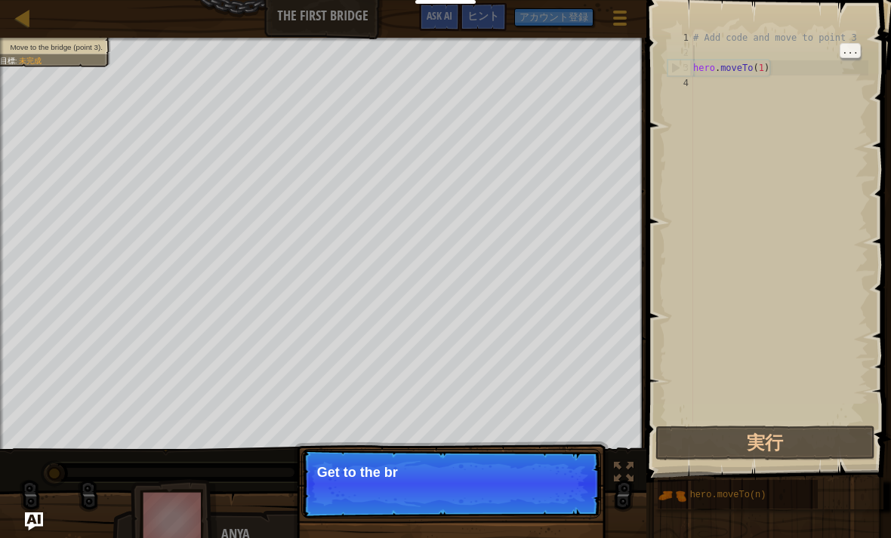
click at [829, 48] on div "# Add code and move to point 3 hero . moveTo ( 1 )" at bounding box center [779, 241] width 178 height 423
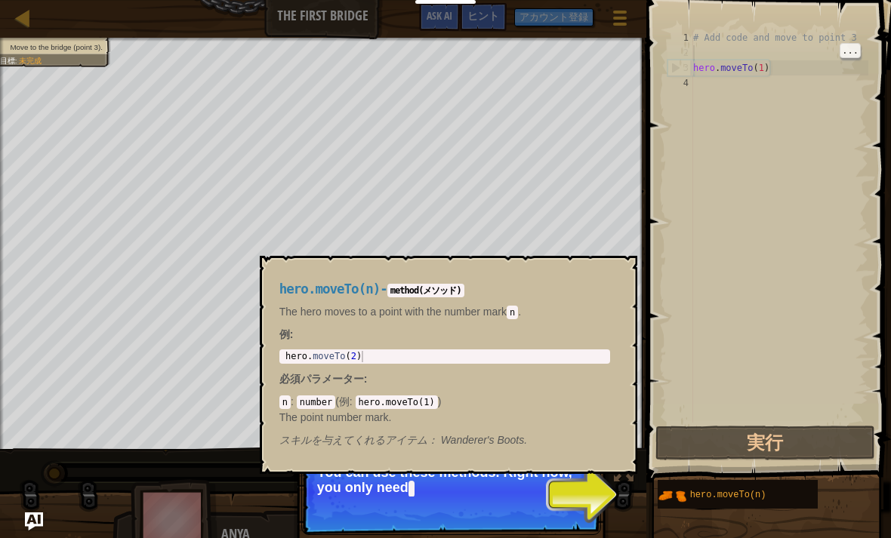
click at [697, 488] on div "hero.moveTo(n)" at bounding box center [747, 494] width 122 height 29
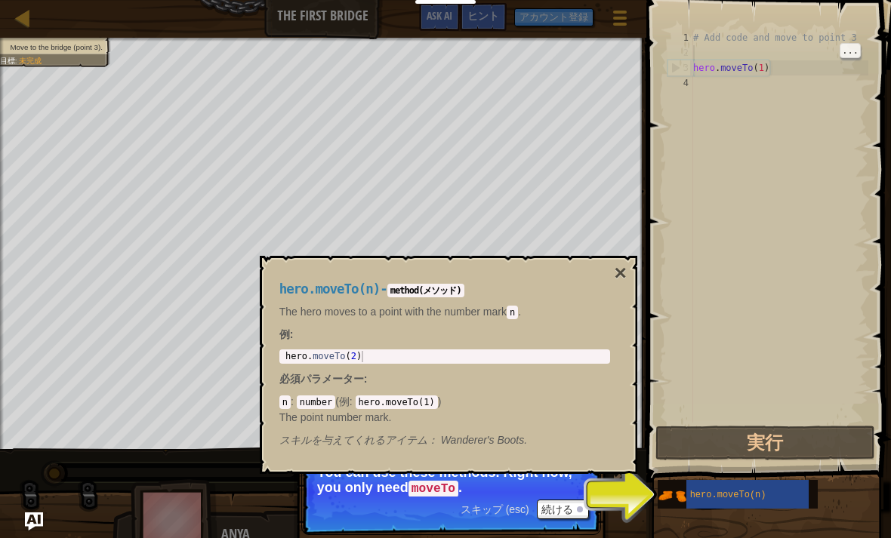
click at [614, 274] on button "×" at bounding box center [620, 273] width 12 height 21
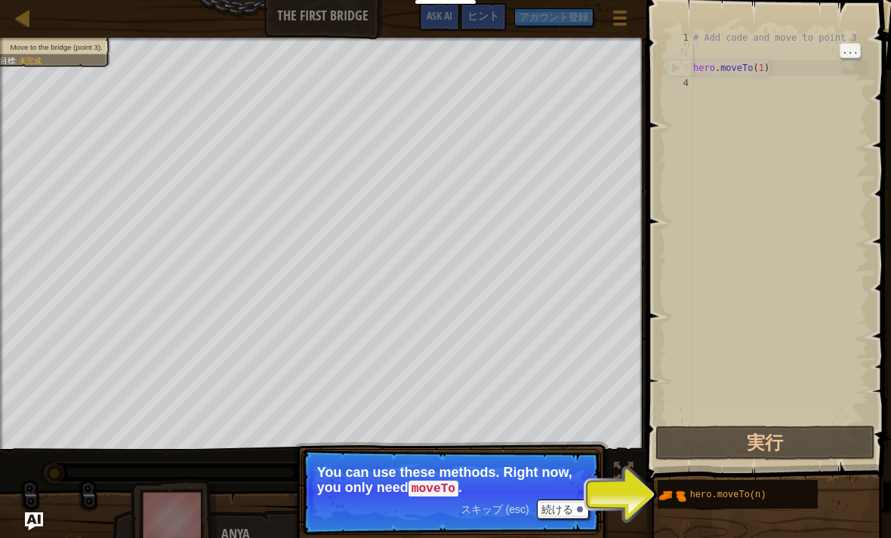
click at [228, 469] on div "Move to the bridge (point 3). 目標 : 未完成 ♫ Anya 97 x: 5 y: 15 x: 10 y: 6 スキップ (es…" at bounding box center [445, 295] width 891 height 514
click at [493, 518] on div "スキップ (esc) 続ける" at bounding box center [524, 510] width 128 height 20
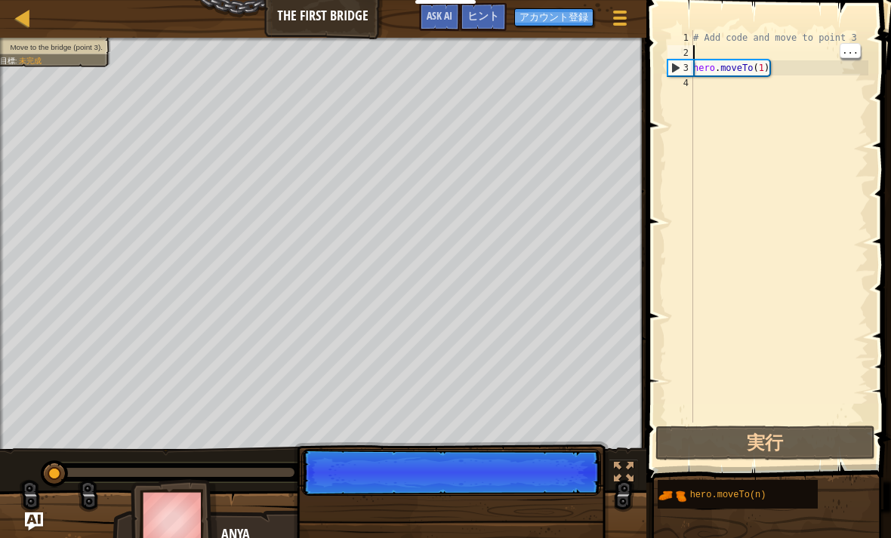
scroll to position [8, 0]
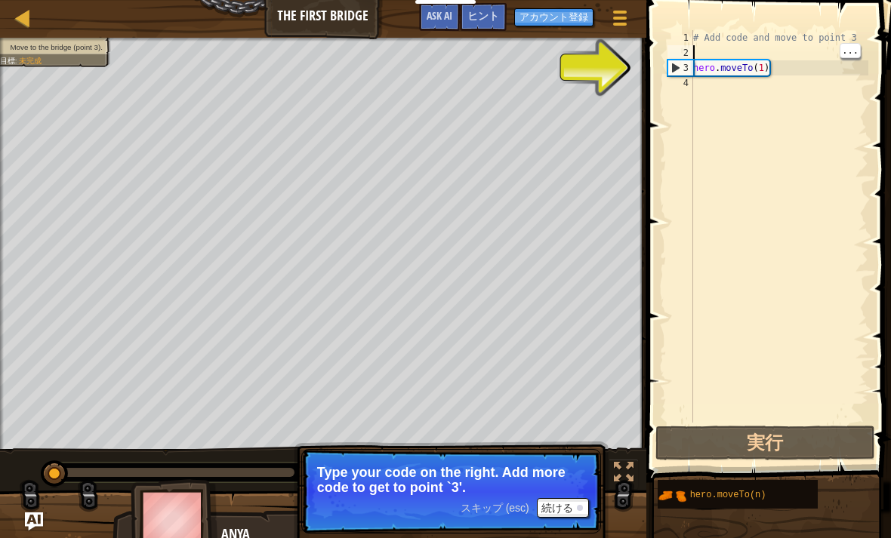
click at [779, 451] on button "実行" at bounding box center [765, 443] width 220 height 35
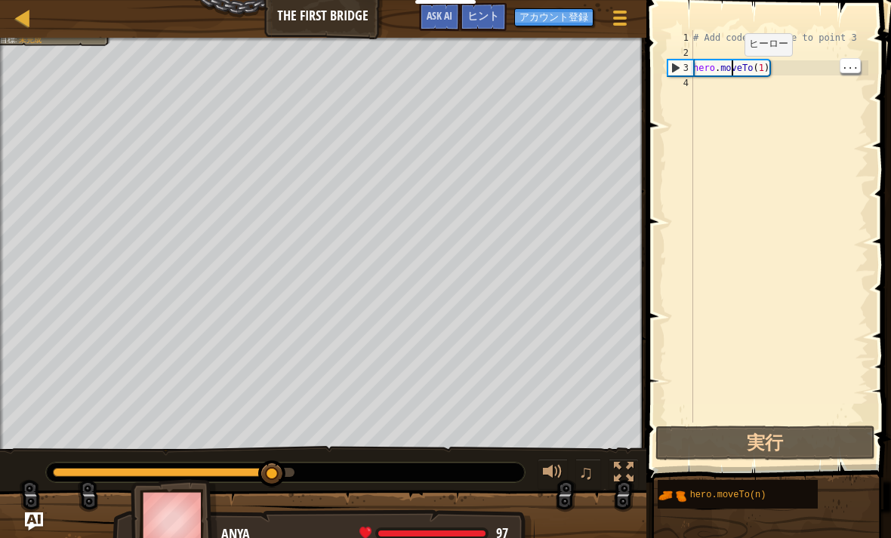
click at [499, 22] on div "ヒント" at bounding box center [483, 17] width 47 height 28
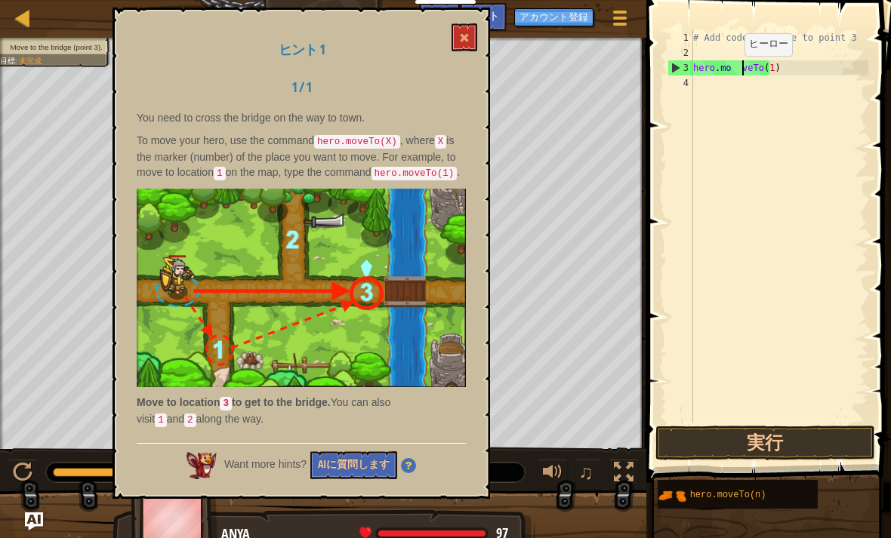
scroll to position [8, 4]
click at [467, 30] on button at bounding box center [464, 37] width 26 height 28
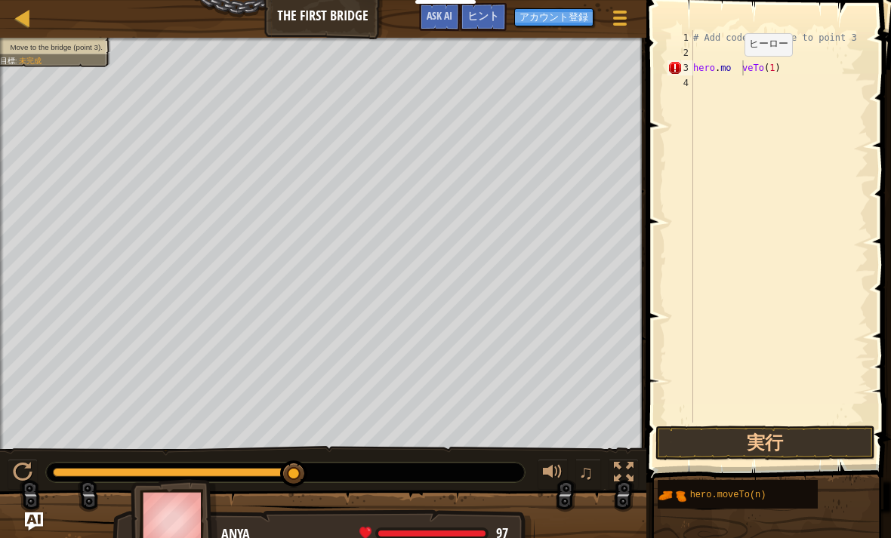
click at [734, 431] on button "実行" at bounding box center [765, 443] width 220 height 35
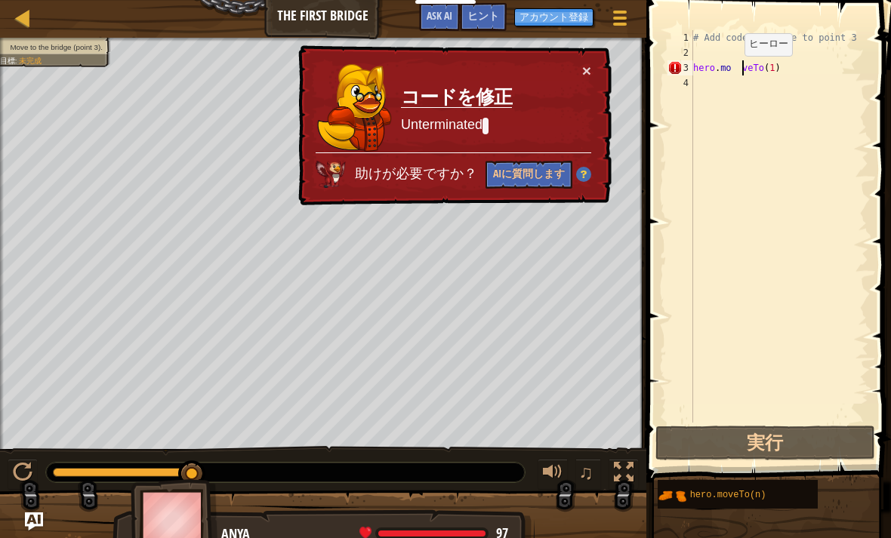
click at [589, 75] on button "×" at bounding box center [586, 71] width 9 height 16
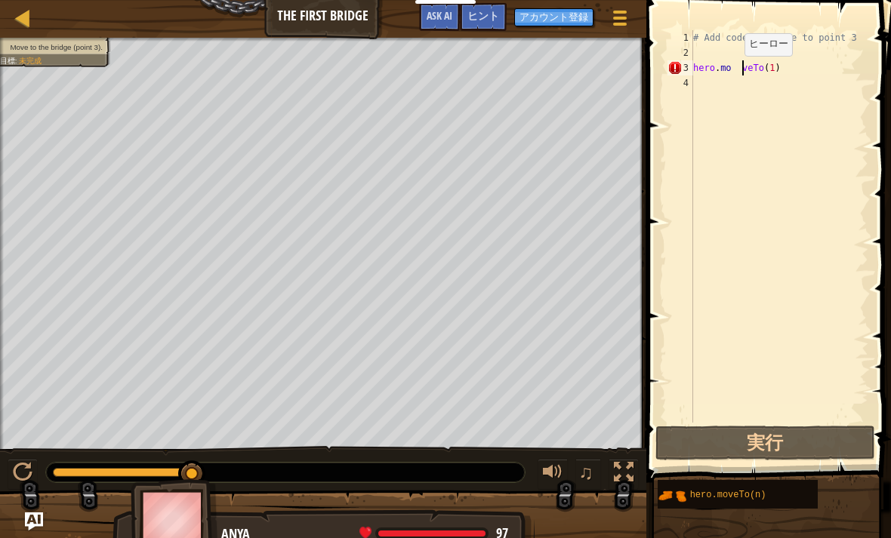
type textarea "# Add code and move to point 3"
click at [700, 54] on div "# Add code and move to point 3 hero . mo 　 veTo ( 1 )" at bounding box center [779, 241] width 178 height 423
type textarea "OP"
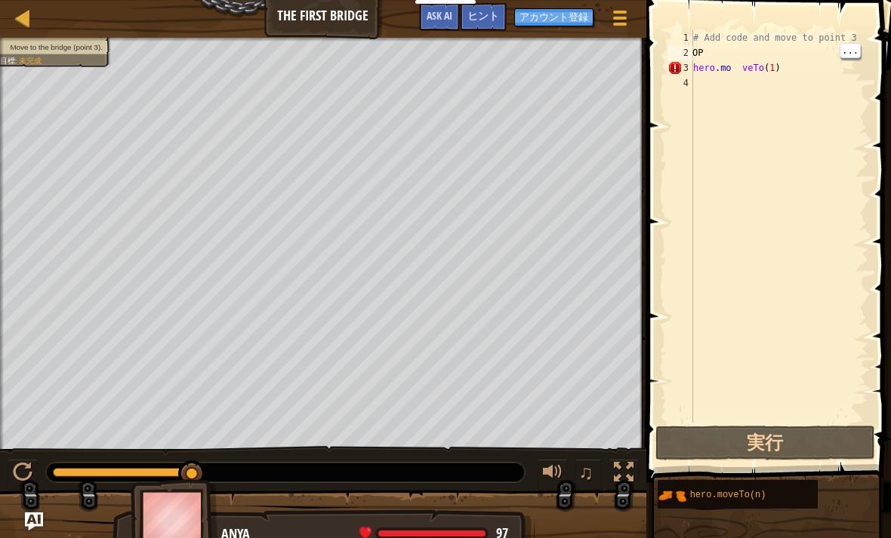
click at [762, 443] on button "実行" at bounding box center [765, 443] width 220 height 35
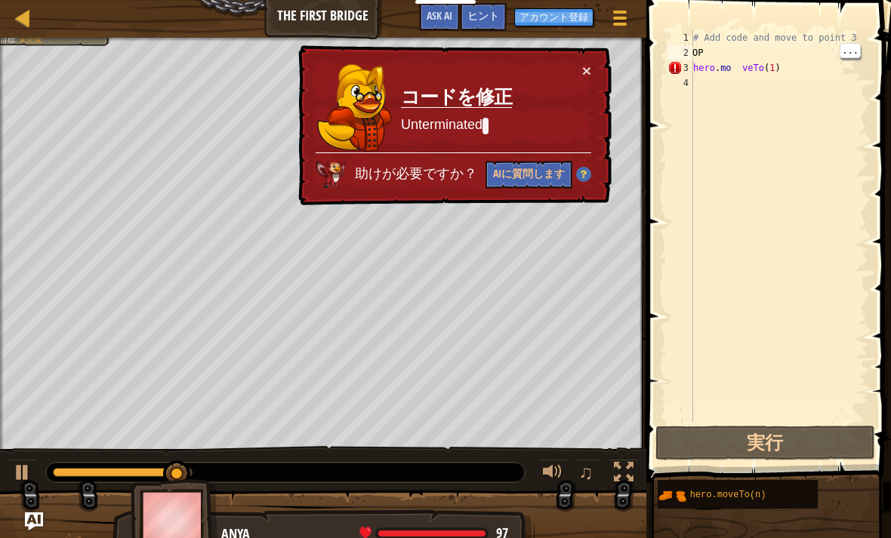
click at [589, 73] on button "×" at bounding box center [586, 71] width 9 height 16
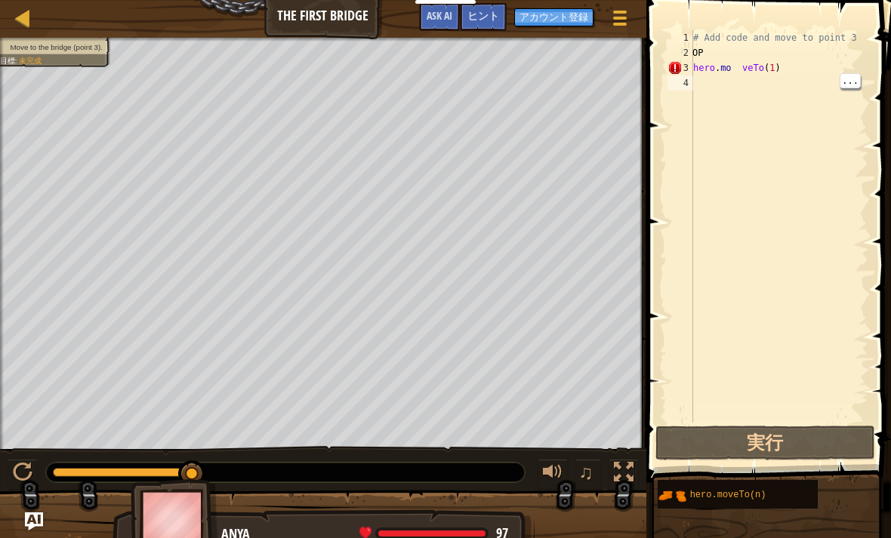
click at [790, 251] on div "# Add code and move to point 3 hero . mo 　 veTo ( 1 )" at bounding box center [779, 241] width 178 height 423
click at [795, 273] on div "# Add code and move to point 3 hero . mo 　 veTo ( 1 )" at bounding box center [779, 241] width 178 height 423
click at [715, 96] on div "# Add code and move to point 3 hero . mo 　 veTo ( 1 )" at bounding box center [779, 241] width 178 height 423
type textarea "[DOMAIN_NAME]　veTo(1)"
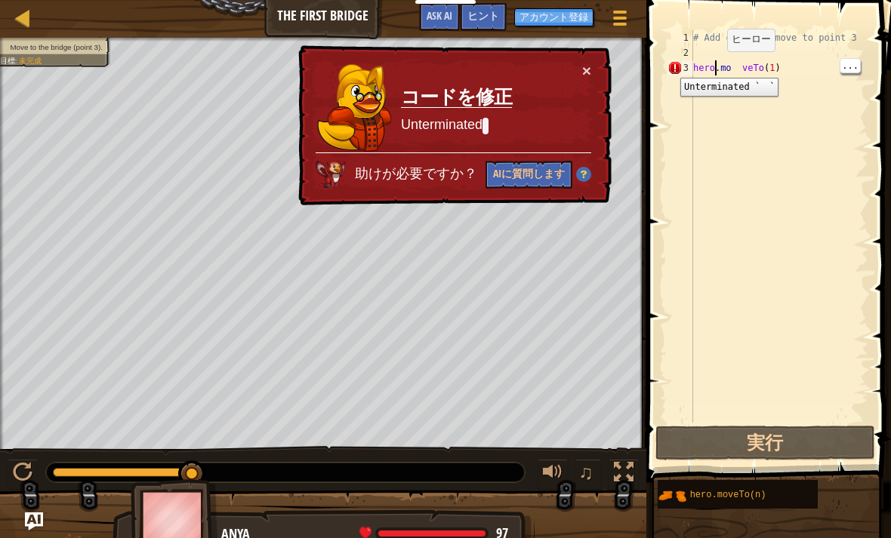
click at [589, 78] on button "×" at bounding box center [586, 71] width 9 height 16
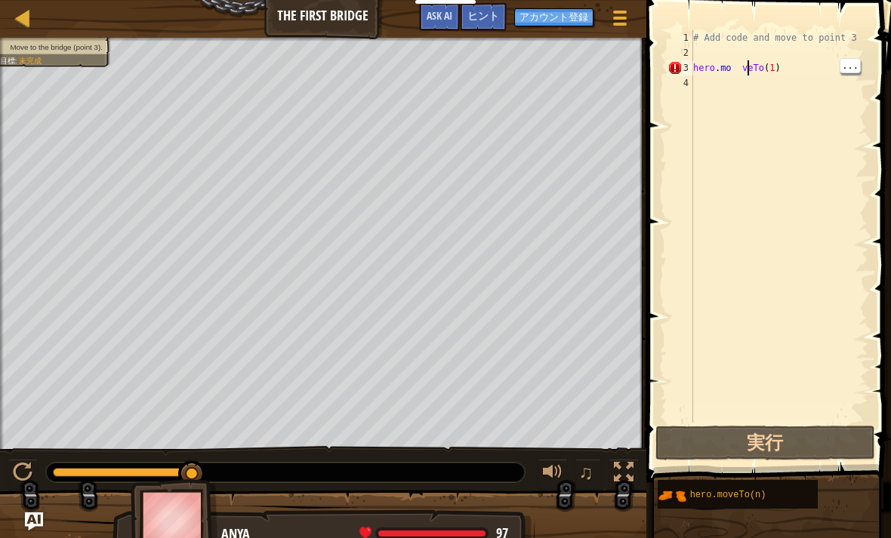
click at [746, 74] on div "# Add code and move to point 3 hero . mo 　 veTo ( 1 )" at bounding box center [779, 241] width 178 height 423
click at [746, 86] on div "# Add code and move to point 3 hero . mo 　 veTo ( 1 )" at bounding box center [779, 241] width 178 height 423
click at [318, 19] on div "マップ The First Bridge ゲームメニュー 完了 アカウント登録 ヒント Ask AI" at bounding box center [323, 19] width 646 height 38
click at [7, 14] on div "マップ The First Bridge ゲームメニュー 完了 アカウント登録 ヒント Ask AI" at bounding box center [323, 19] width 646 height 38
click at [17, 18] on div at bounding box center [23, 17] width 19 height 19
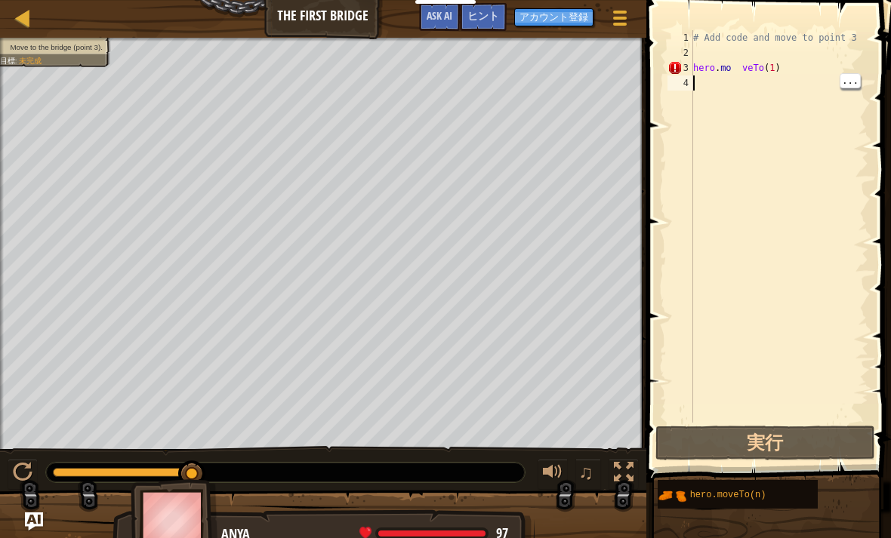
select select "ja"
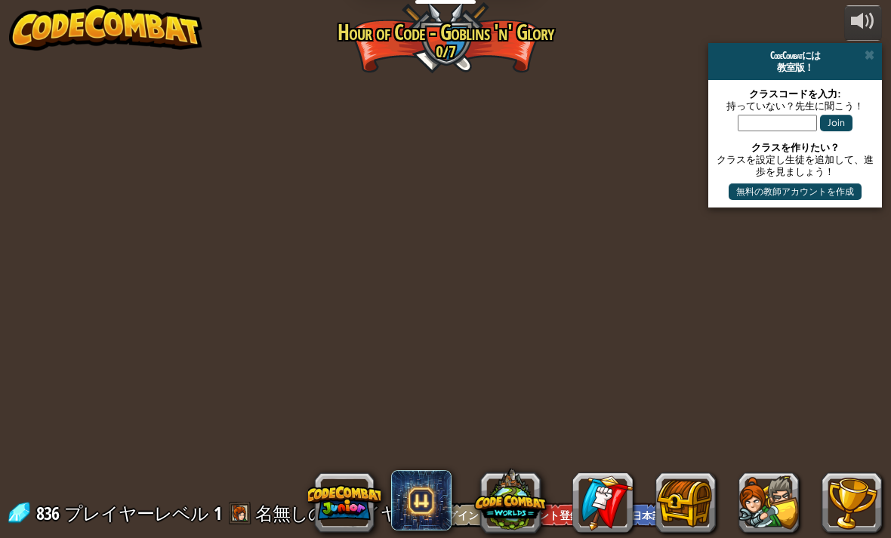
select select "ja"
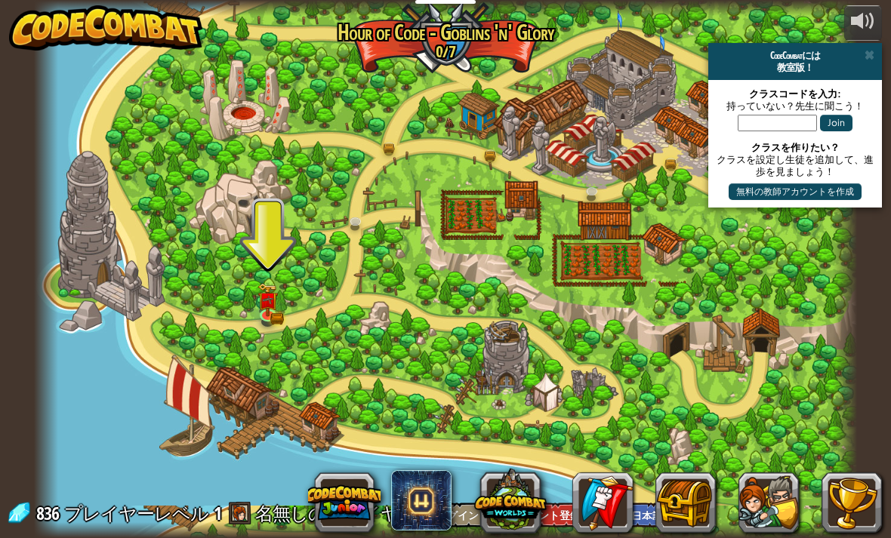
click at [88, 236] on div at bounding box center [445, 269] width 823 height 538
click at [765, 483] on button at bounding box center [768, 502] width 60 height 60
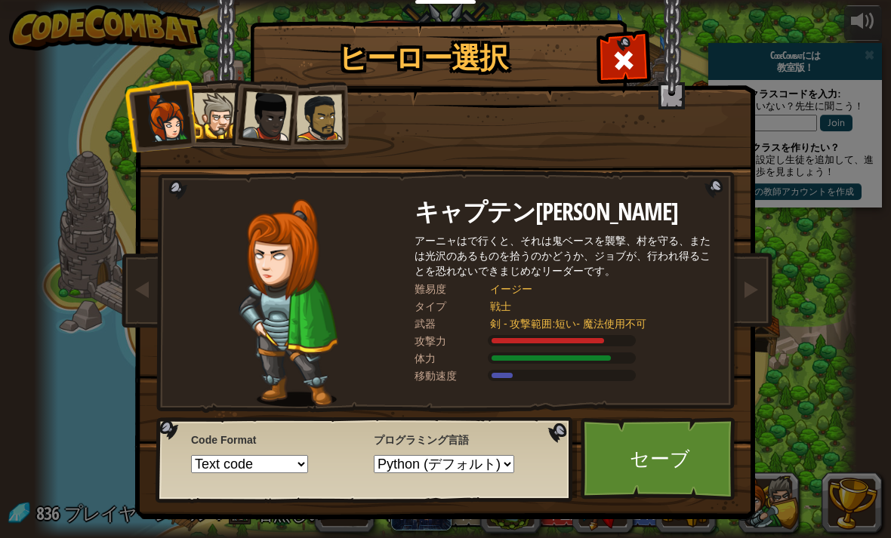
click at [211, 111] on div at bounding box center [216, 116] width 46 height 46
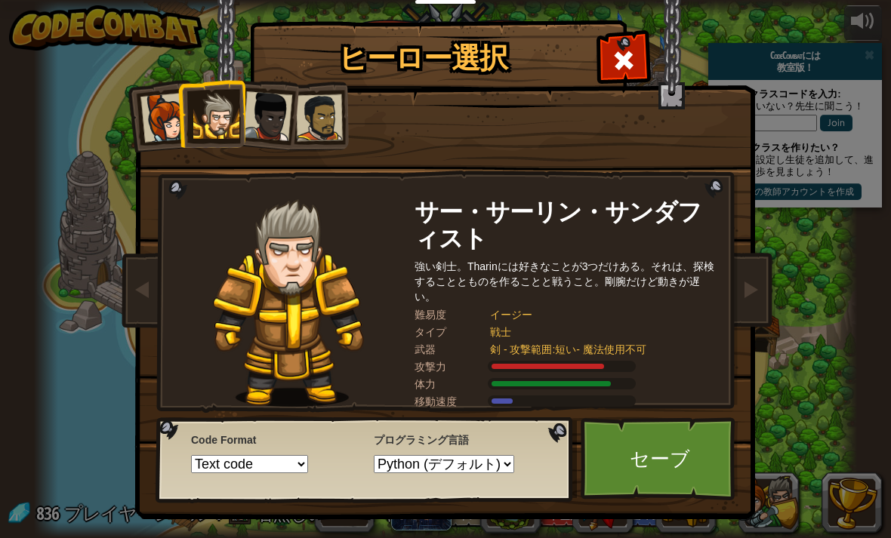
click at [664, 455] on link "セーブ" at bounding box center [659, 458] width 158 height 83
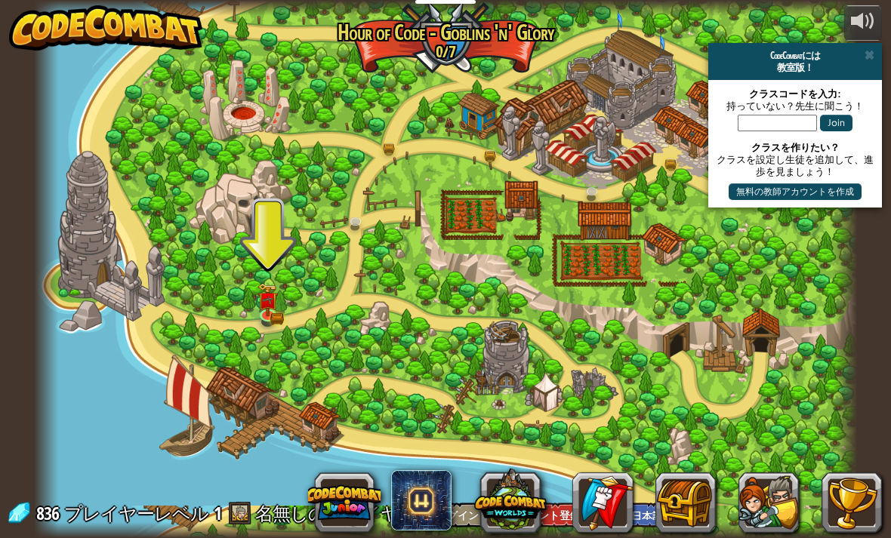
click at [681, 492] on button at bounding box center [685, 502] width 60 height 60
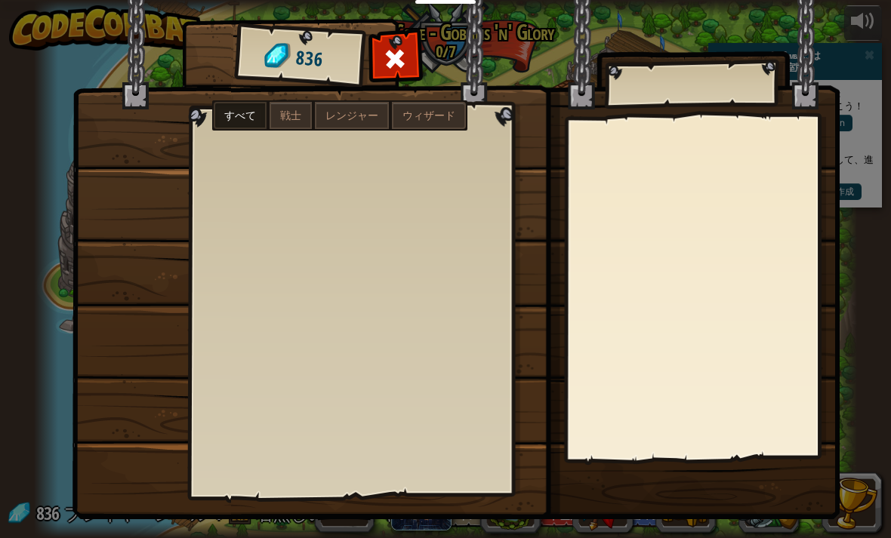
click at [412, 48] on div at bounding box center [395, 63] width 48 height 48
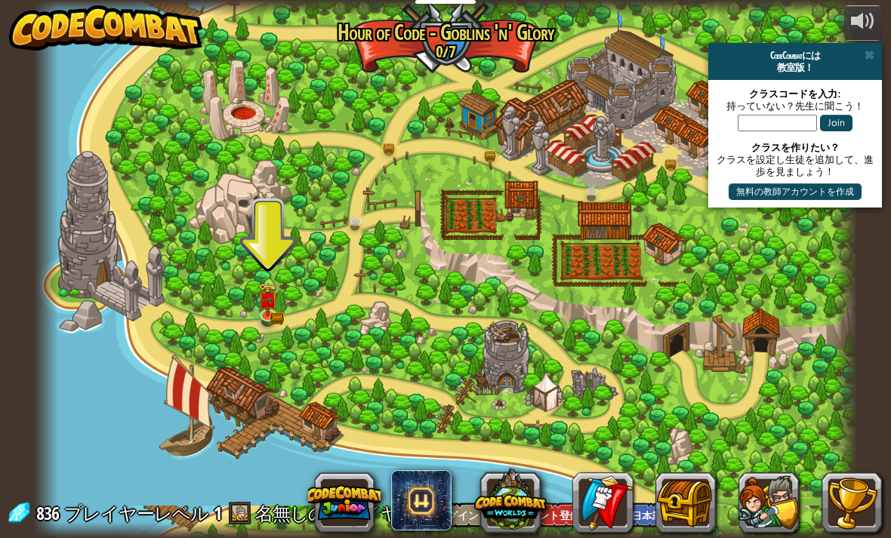
click at [839, 477] on button at bounding box center [851, 502] width 60 height 60
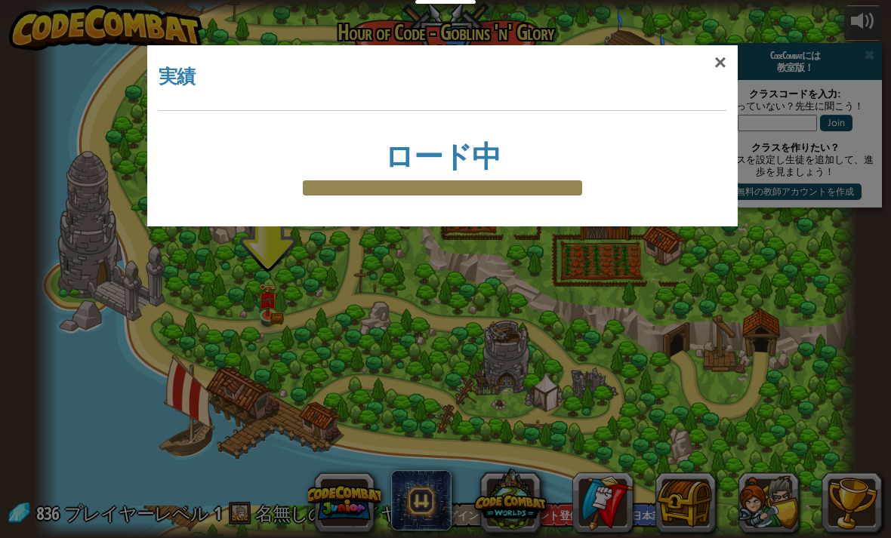
click at [703, 54] on div "×" at bounding box center [720, 63] width 35 height 44
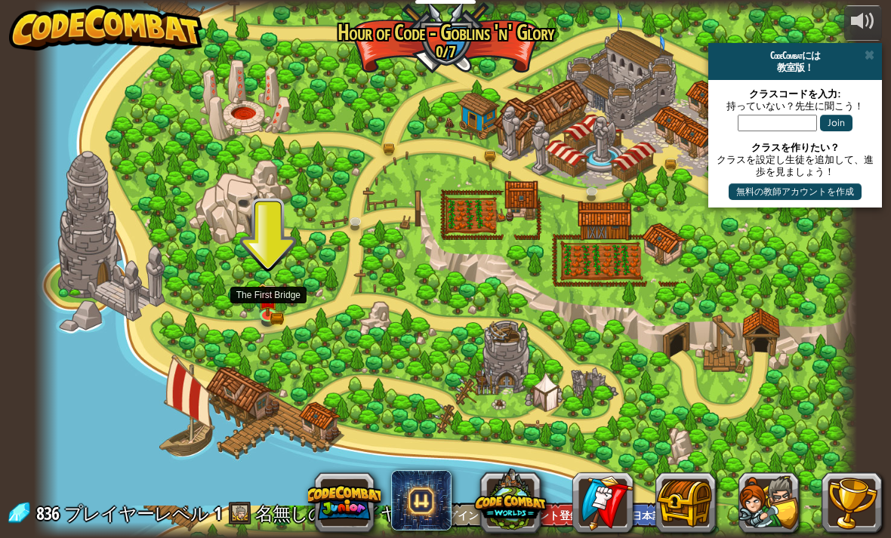
click at [271, 291] on img at bounding box center [268, 299] width 20 height 33
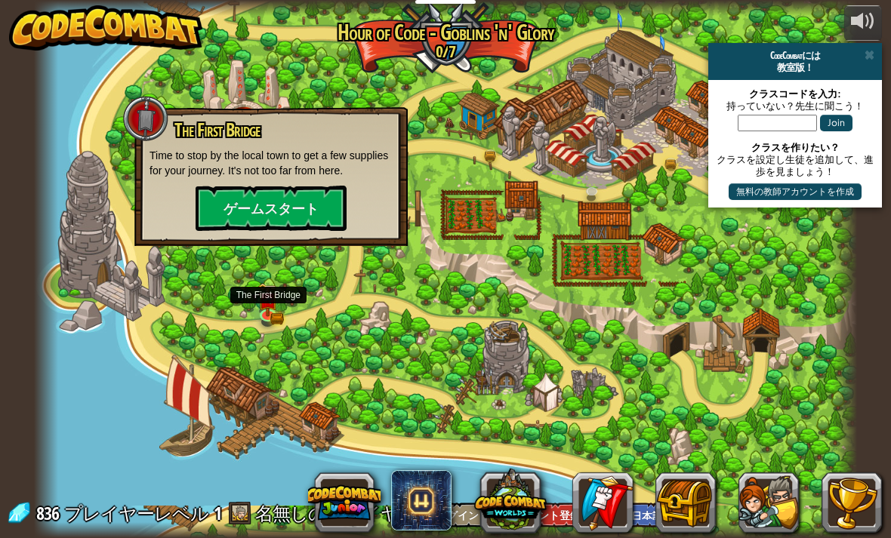
click at [235, 196] on button "ゲームスタート" at bounding box center [270, 208] width 151 height 45
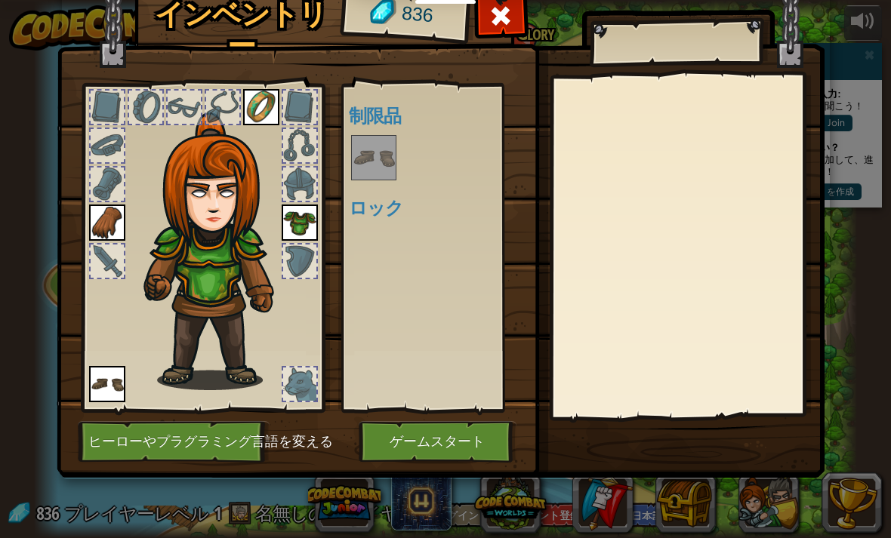
click at [405, 434] on button "ゲームスタート" at bounding box center [437, 442] width 158 height 42
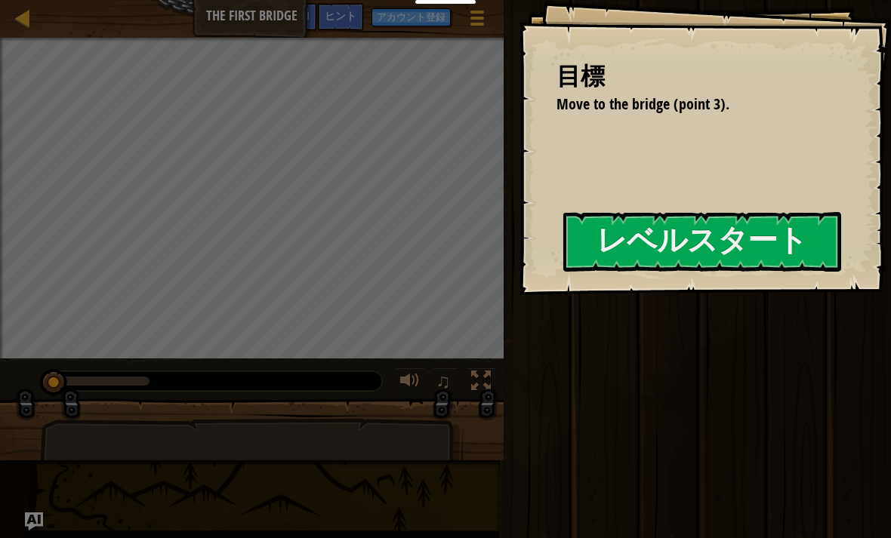
click at [651, 234] on button "レベルスタート" at bounding box center [702, 242] width 278 height 60
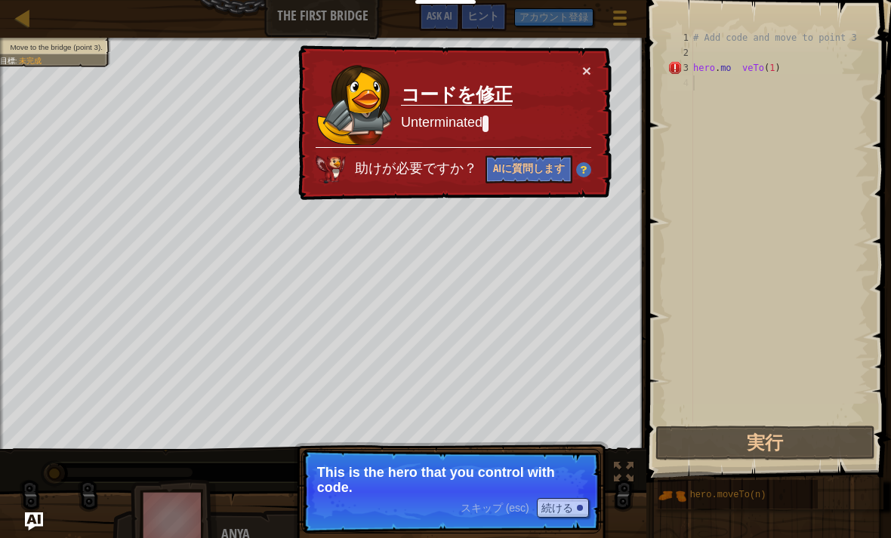
click at [411, 485] on p "This is the hero that you control with code." at bounding box center [451, 480] width 268 height 30
click at [496, 488] on p "This is the hero that you control with code." at bounding box center [451, 480] width 268 height 30
click at [491, 506] on span "スキップ (esc)" at bounding box center [494, 508] width 69 height 12
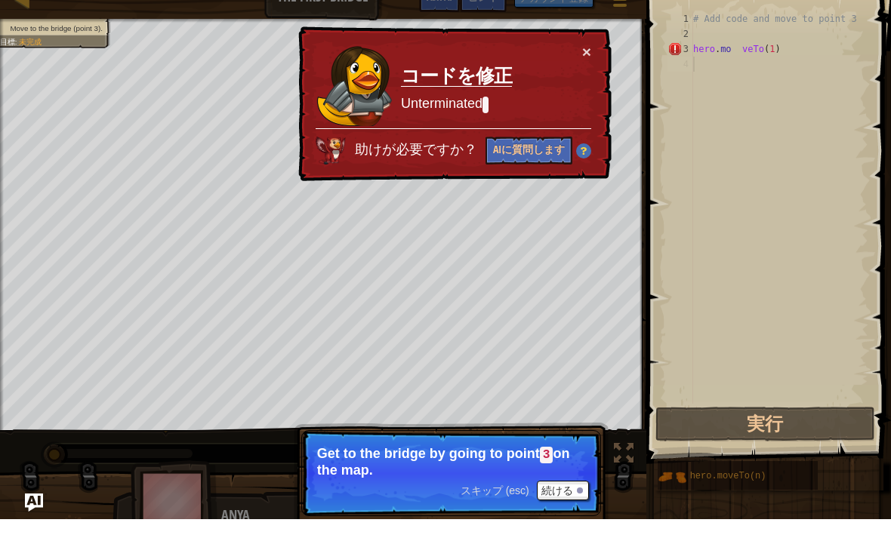
click at [491, 500] on div "スキップ (esc) 続ける" at bounding box center [524, 510] width 128 height 20
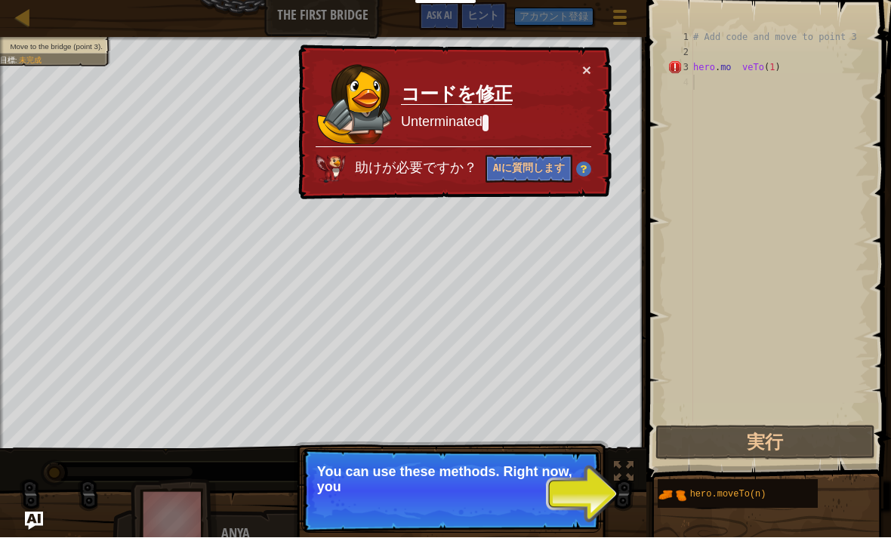
click at [759, 495] on span "hero.moveTo(n)" at bounding box center [728, 495] width 76 height 11
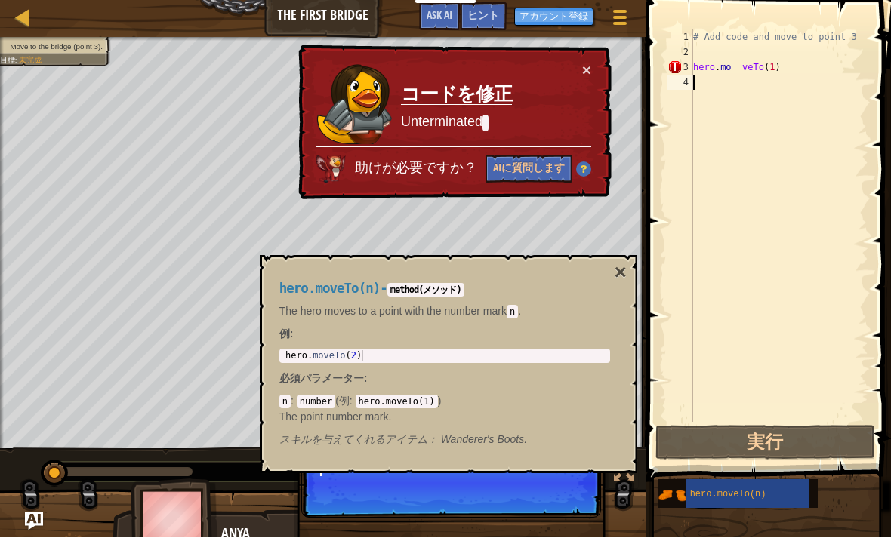
click at [701, 507] on div "hero.moveTo(n)" at bounding box center [747, 494] width 122 height 29
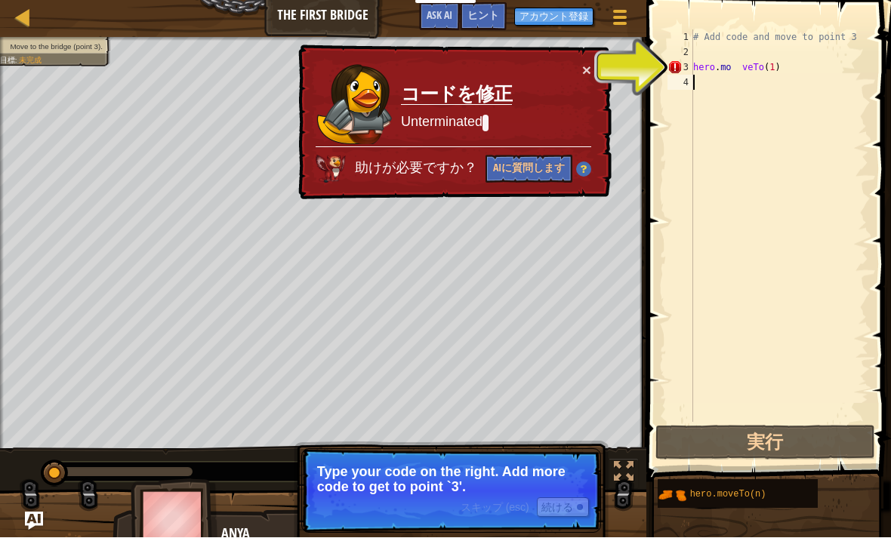
type textarea "[DOMAIN_NAME]　veTo(1)"
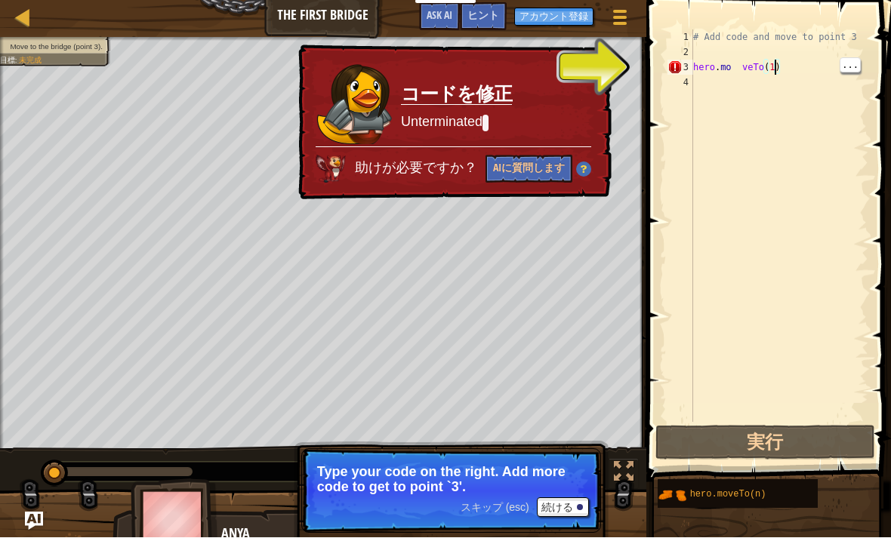
click at [778, 69] on div "# Add code and move to point 3 hero . mo 　 veTo ( 1 )" at bounding box center [779, 241] width 178 height 423
click at [718, 88] on div "# Add code and move to point 3 hero . mo 　 veTo ( 1 )" at bounding box center [779, 241] width 178 height 423
click at [702, 85] on div "# Add code and move to point 3 hero . mo 　 veTo ( 1 )" at bounding box center [779, 241] width 178 height 423
click at [747, 86] on div "# Add code and move to point 3 hero . mo 　 veTo ( 1 )" at bounding box center [779, 241] width 178 height 423
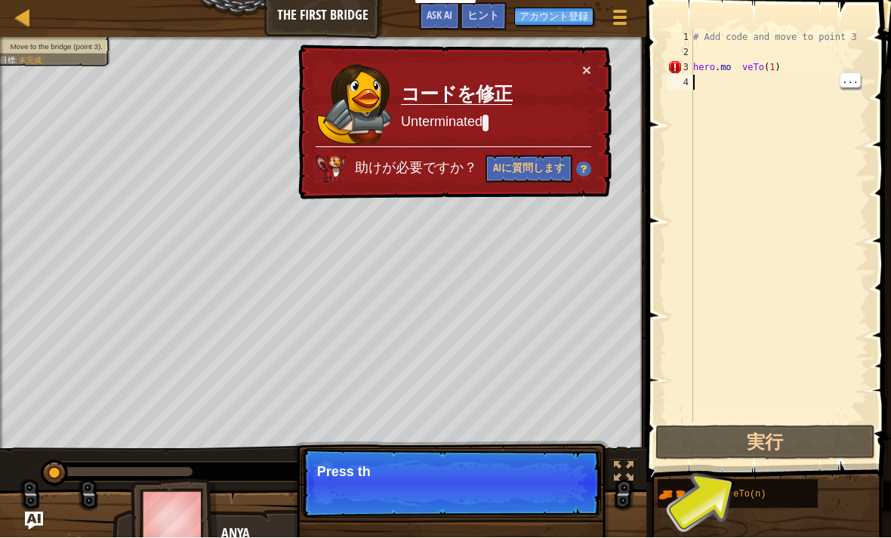
scroll to position [1, 0]
